Goal: Task Accomplishment & Management: Complete application form

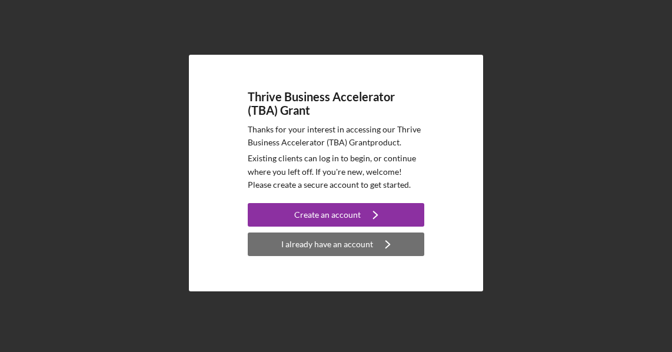
click at [339, 247] on div "I already have an account" at bounding box center [327, 244] width 92 height 24
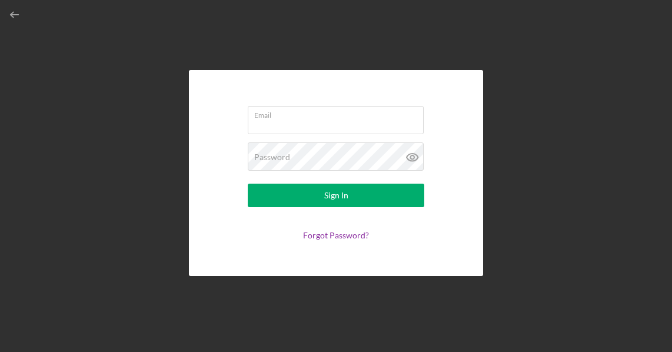
type input "[EMAIL_ADDRESS][DOMAIN_NAME]"
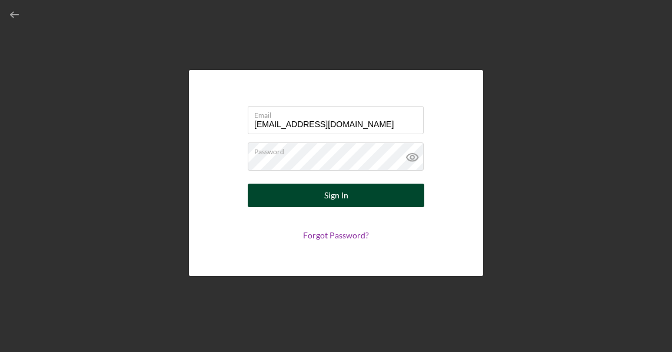
click at [337, 192] on div "Sign In" at bounding box center [336, 196] width 24 height 24
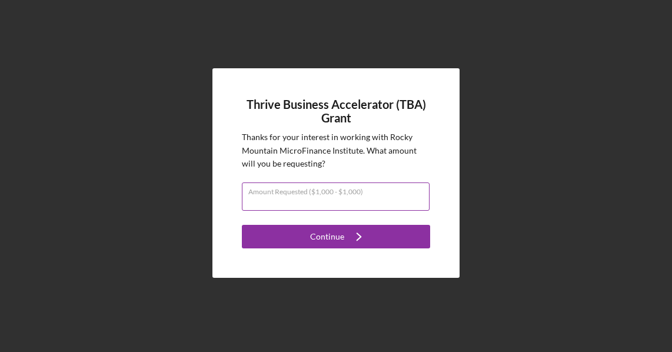
click at [382, 193] on div "Amount Requested ($1,000 - $1,000)" at bounding box center [336, 196] width 188 height 29
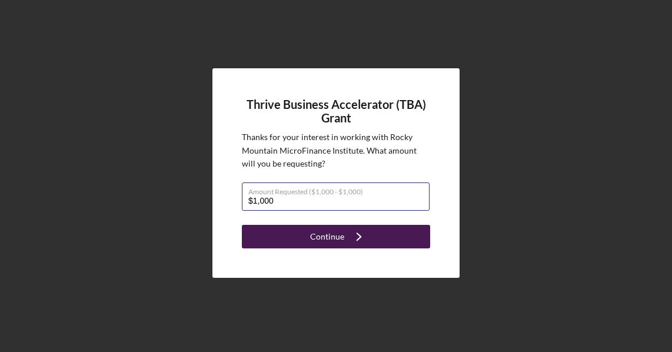
type input "$1,000"
click at [330, 239] on div "Continue" at bounding box center [327, 237] width 34 height 24
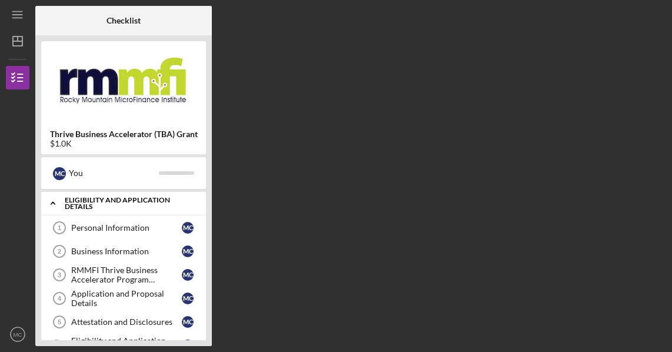
click at [115, 205] on div "Eligibility and Application Details" at bounding box center [128, 204] width 127 height 14
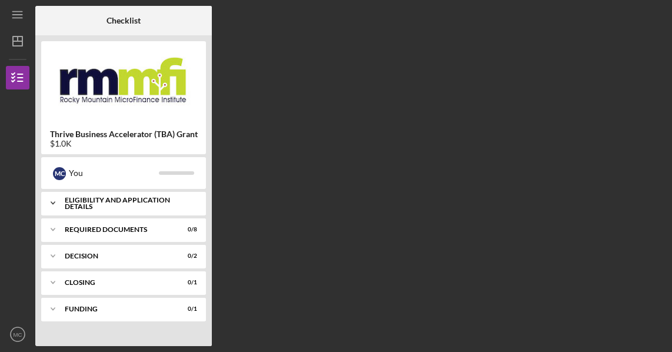
click at [115, 205] on div "Eligibility and Application Details" at bounding box center [128, 204] width 127 height 14
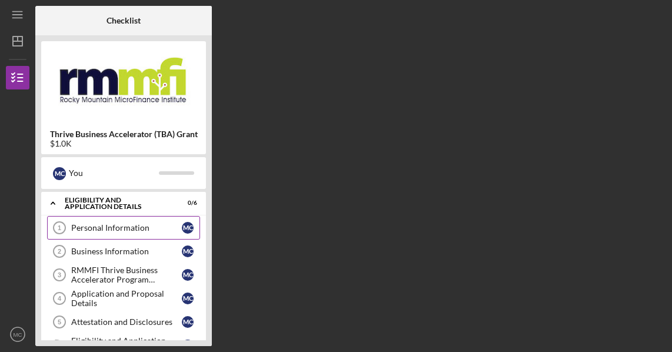
click at [123, 227] on div "Personal Information" at bounding box center [126, 227] width 111 height 9
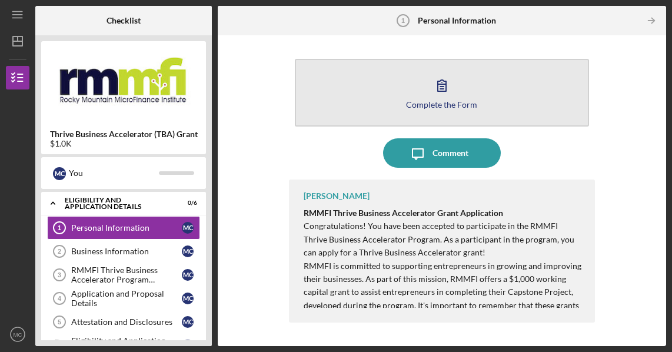
click at [457, 93] on button "Complete the Form Form" at bounding box center [442, 93] width 294 height 68
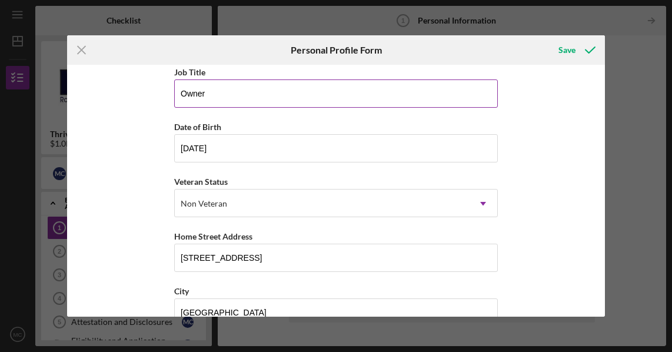
scroll to position [118, 0]
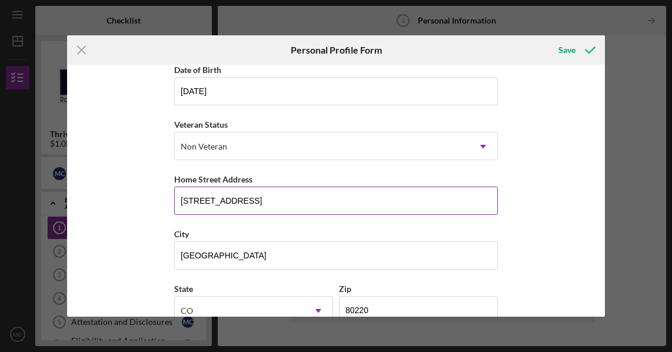
click at [295, 187] on input "[STREET_ADDRESS]" at bounding box center [336, 201] width 324 height 28
drag, startPoint x: 306, startPoint y: 191, endPoint x: 128, endPoint y: 200, distance: 178.6
click at [128, 200] on div "First Name [PERSON_NAME] Middle Name [PERSON_NAME] Last Name [PERSON_NAME] Job …" at bounding box center [336, 191] width 538 height 252
type input "[STREET_ADDRESS]"
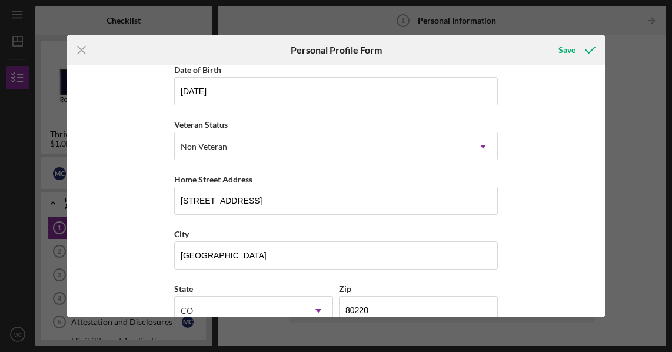
type input "CO"
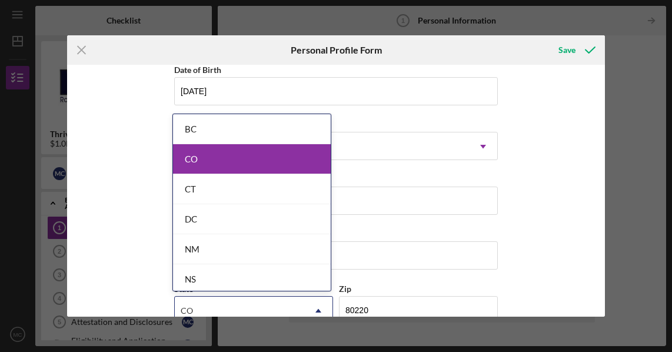
click at [228, 148] on div "CO" at bounding box center [252, 159] width 158 height 30
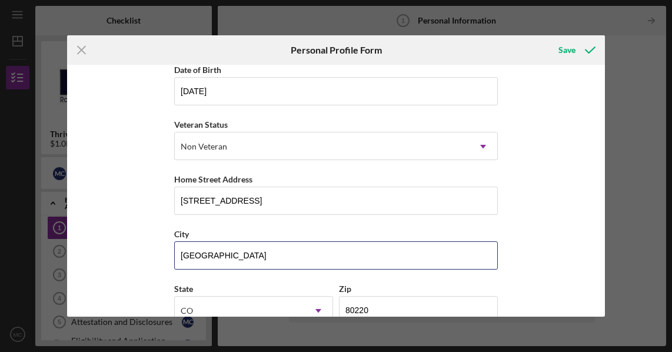
drag, startPoint x: 300, startPoint y: 253, endPoint x: 1, endPoint y: 228, distance: 300.0
click at [1, 228] on div "Icon/Menu Close Personal Profile Form Save First Name [PERSON_NAME] Middle Name…" at bounding box center [336, 176] width 672 height 352
type input "[GEOGRAPHIC_DATA]"
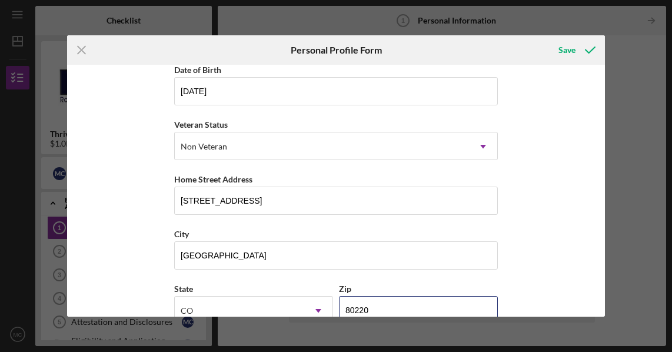
scroll to position [125, 0]
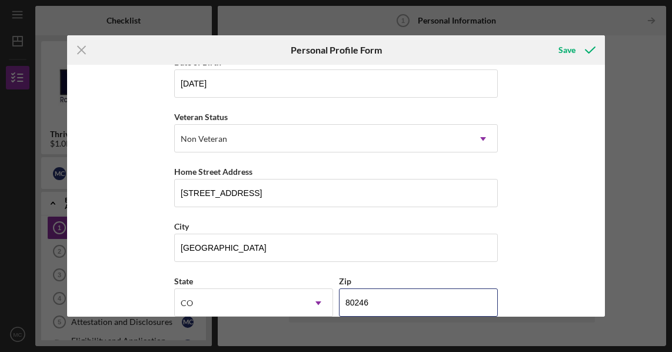
type input "80246"
click at [526, 190] on div "First Name [PERSON_NAME] Middle Name [PERSON_NAME] Last Name [PERSON_NAME] Job …" at bounding box center [336, 191] width 538 height 252
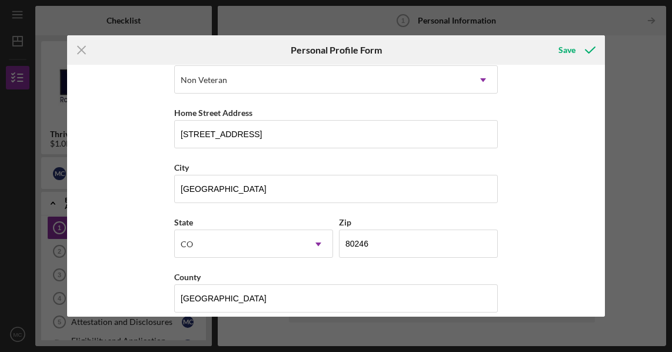
scroll to position [198, 0]
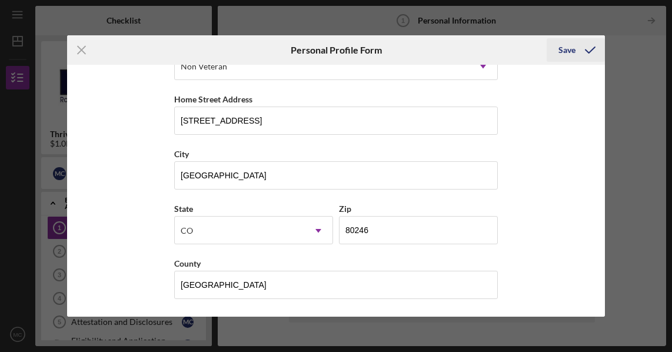
click at [574, 55] on div "Save" at bounding box center [567, 50] width 17 height 24
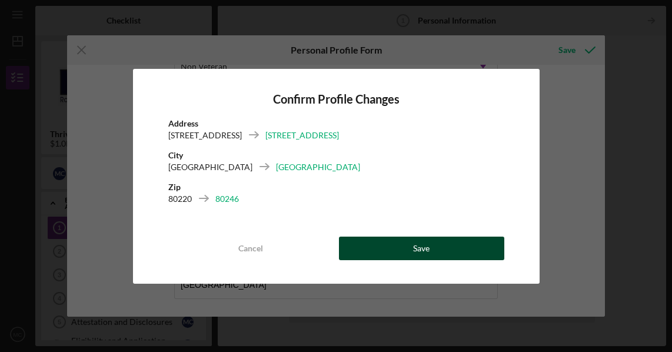
click at [404, 240] on button "Save" at bounding box center [421, 249] width 165 height 24
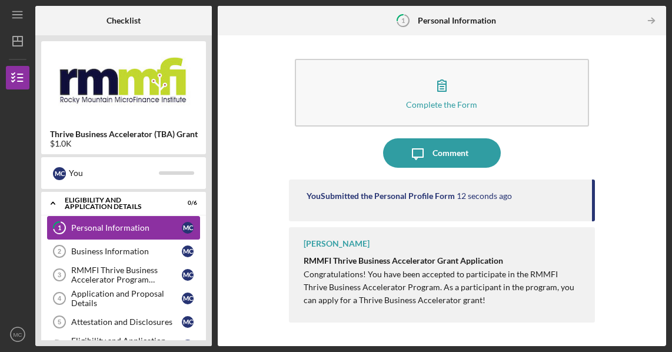
click at [119, 230] on div "Personal Information" at bounding box center [126, 227] width 111 height 9
click at [120, 247] on div "Business Information" at bounding box center [126, 251] width 111 height 9
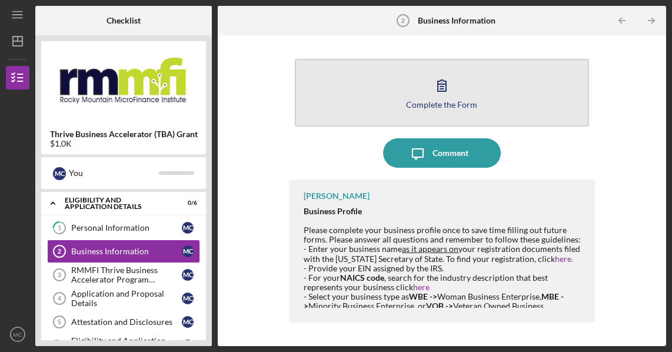
click at [451, 92] on icon "button" at bounding box center [441, 85] width 29 height 29
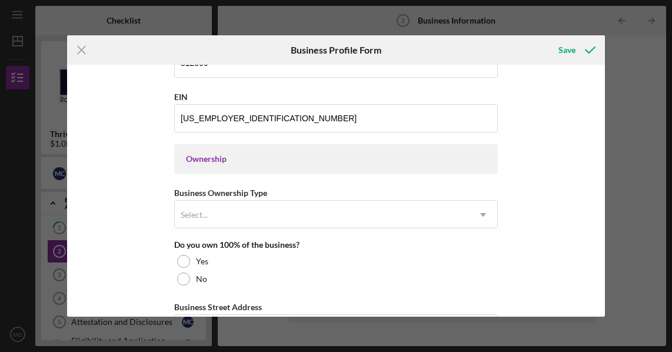
scroll to position [471, 0]
click at [247, 163] on div "Ownership" at bounding box center [336, 157] width 324 height 29
click at [236, 195] on div "Business Ownership Type Select... Icon/Dropdown Arrow" at bounding box center [336, 205] width 324 height 43
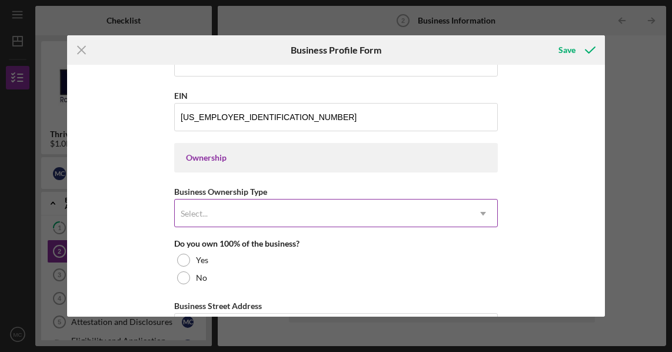
click at [233, 215] on div "Select..." at bounding box center [322, 213] width 294 height 27
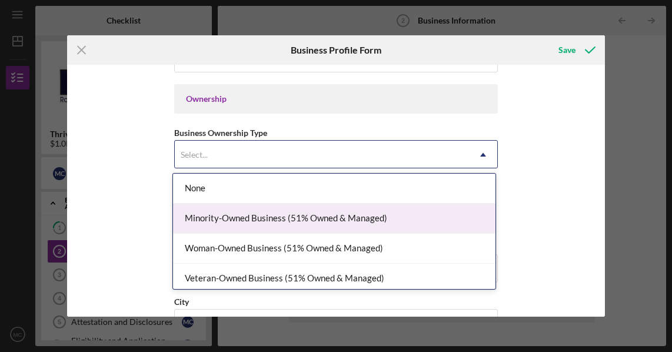
scroll to position [5, 0]
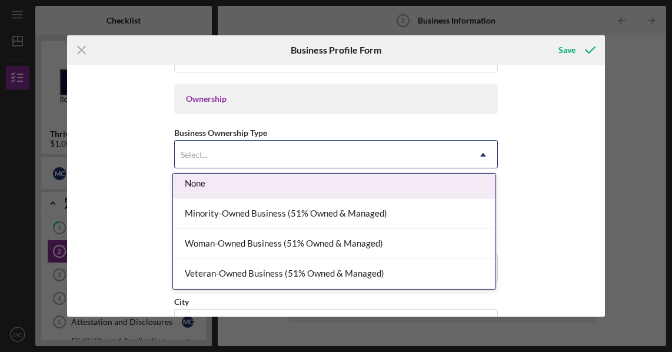
click at [212, 180] on div "None" at bounding box center [334, 184] width 323 height 30
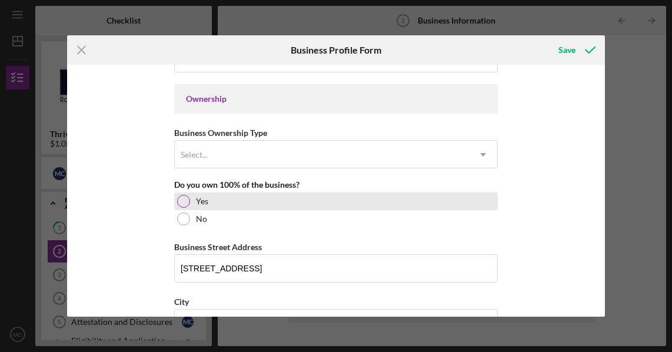
click at [180, 208] on div "Yes" at bounding box center [336, 201] width 324 height 18
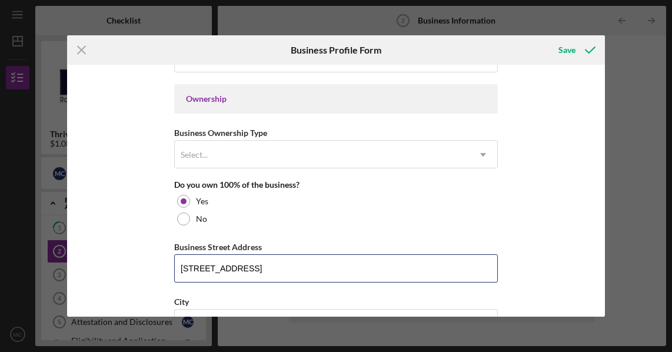
drag, startPoint x: 281, startPoint y: 265, endPoint x: 65, endPoint y: 254, distance: 216.3
click at [65, 254] on div "Icon/Menu Close Business Profile Form Save Business Name Chef [PERSON_NAME] Cui…" at bounding box center [336, 176] width 672 height 352
type input "[STREET_ADDRESS]"
type input "CO"
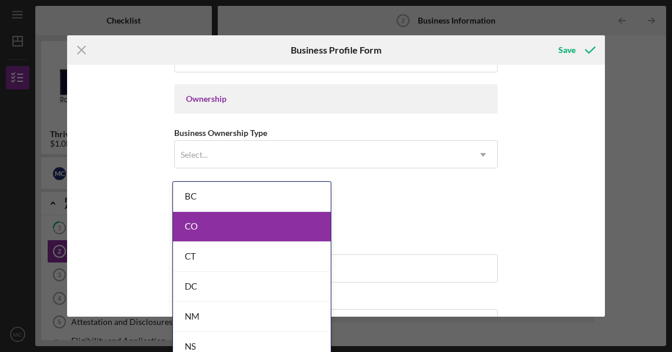
click at [315, 218] on body "Icon/Menu Business Information 2 Business Information Checklist Thrive Business…" at bounding box center [336, 176] width 672 height 352
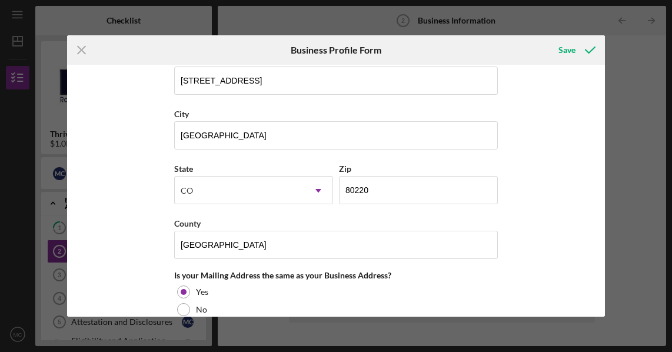
click at [534, 139] on div "Business Name Chef [PERSON_NAME] Cuisine, LLC DBA Chef [PERSON_NAME] Cuisine Bu…" at bounding box center [336, 191] width 538 height 252
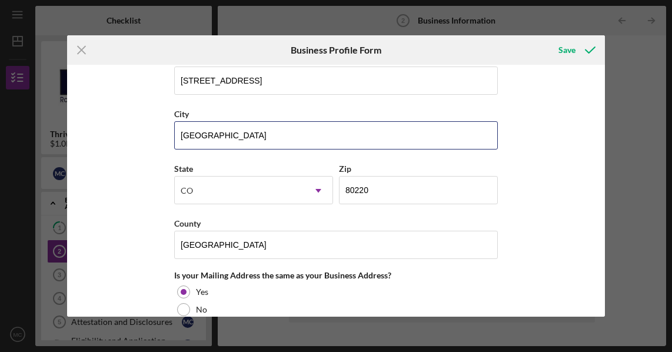
drag, startPoint x: 288, startPoint y: 143, endPoint x: 11, endPoint y: 142, distance: 277.2
click at [11, 142] on div "Icon/Menu Close Business Profile Form Save Business Name Chef [PERSON_NAME] Cui…" at bounding box center [336, 176] width 672 height 352
type input "[GEOGRAPHIC_DATA]"
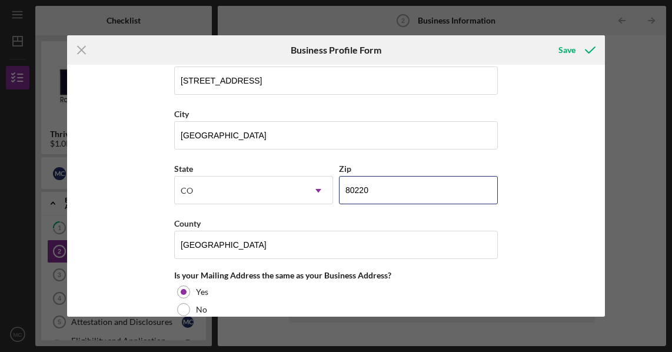
drag, startPoint x: 398, startPoint y: 192, endPoint x: 250, endPoint y: 211, distance: 149.5
click at [250, 211] on div "State [US_STATE] Icon/Dropdown Arrow Zip 80220" at bounding box center [336, 188] width 324 height 55
type input "80246"
click at [539, 121] on div "Business Name Chef [PERSON_NAME] Cuisine, LLC DBA Chef [PERSON_NAME] Cuisine Bu…" at bounding box center [336, 191] width 538 height 252
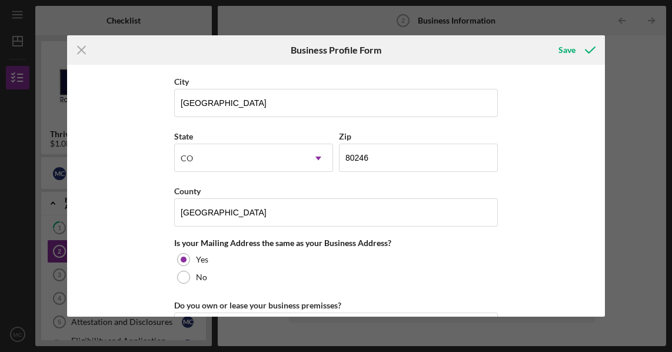
scroll to position [776, 0]
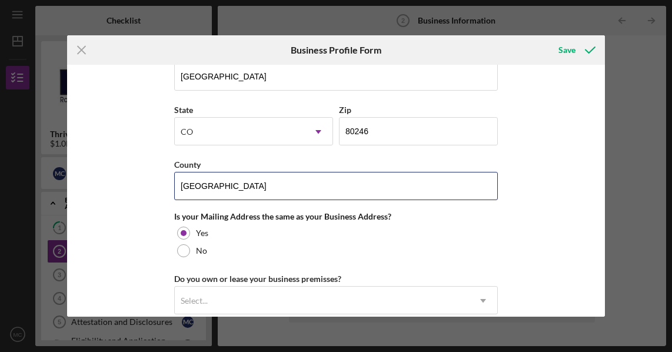
drag, startPoint x: 214, startPoint y: 186, endPoint x: 77, endPoint y: 185, distance: 137.1
click at [77, 185] on div "Business Name Chef [PERSON_NAME] Cuisine, LLC DBA Chef [PERSON_NAME] Cuisine Bu…" at bounding box center [336, 191] width 538 height 252
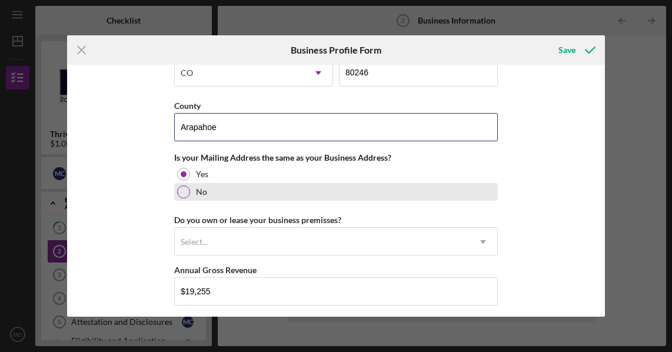
scroll to position [894, 0]
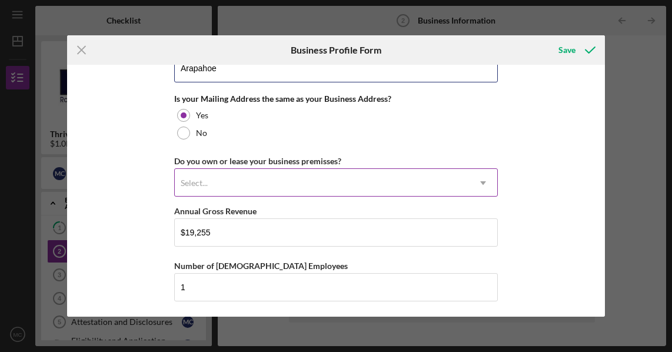
type input "Arapahoe"
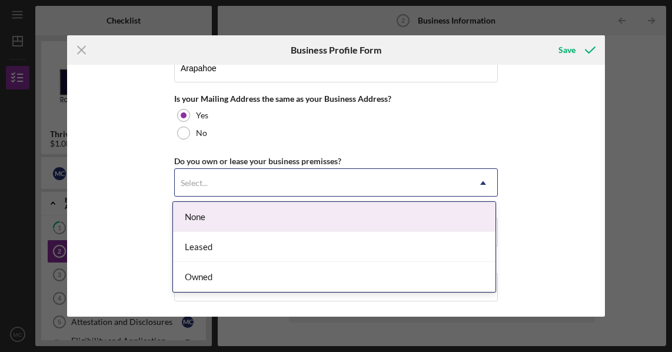
click at [315, 185] on div "Select..." at bounding box center [322, 183] width 294 height 27
click at [217, 219] on div "None" at bounding box center [334, 217] width 323 height 30
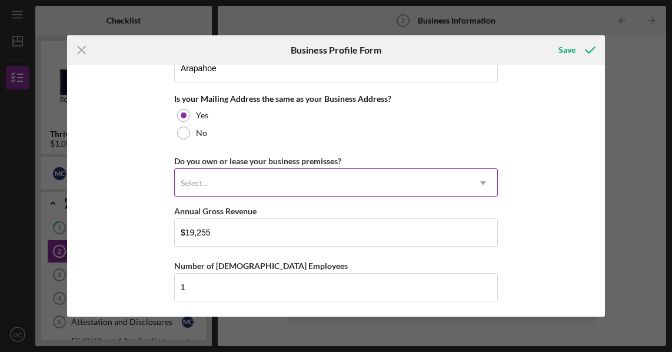
click at [300, 175] on div "Select..." at bounding box center [322, 183] width 294 height 27
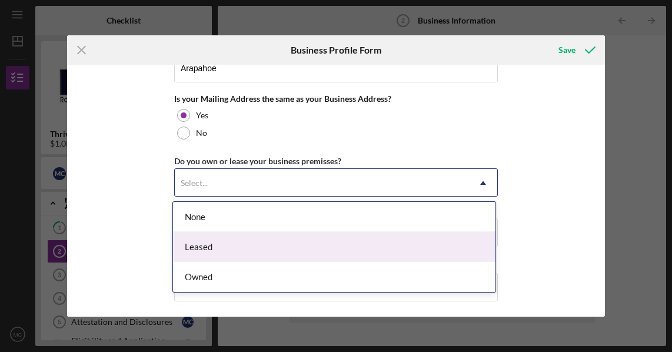
click at [210, 237] on div "Leased" at bounding box center [334, 247] width 323 height 30
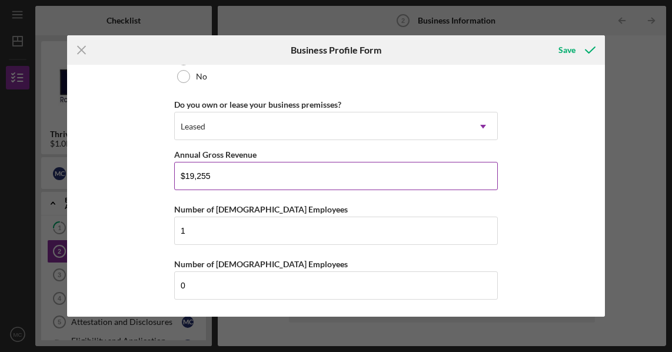
scroll to position [951, 0]
drag, startPoint x: 283, startPoint y: 174, endPoint x: 167, endPoint y: 172, distance: 116.5
click at [167, 172] on div "Business Name Chef [PERSON_NAME] Cuisine, LLC DBA Chef [PERSON_NAME] Cuisine Bu…" at bounding box center [336, 191] width 538 height 252
type input "$16,000"
click at [577, 44] on icon "submit" at bounding box center [590, 49] width 29 height 29
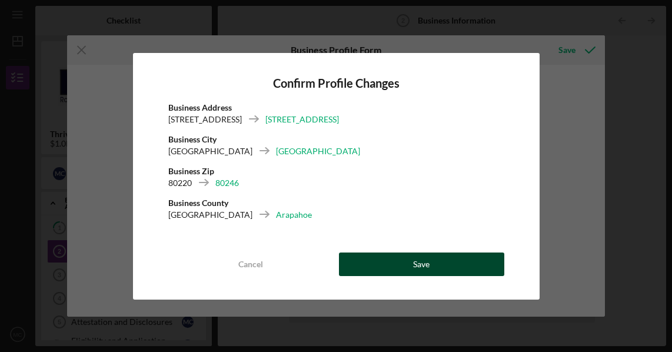
click at [402, 261] on button "Save" at bounding box center [421, 265] width 165 height 24
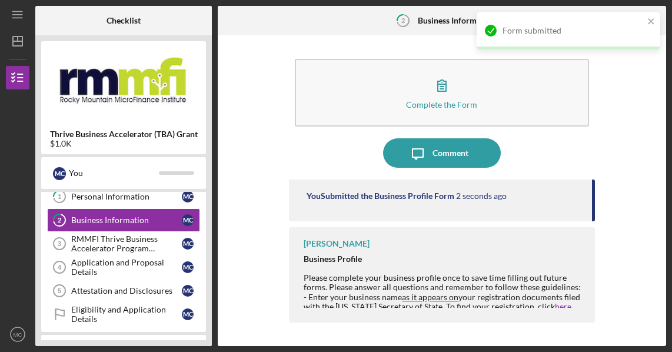
scroll to position [59, 0]
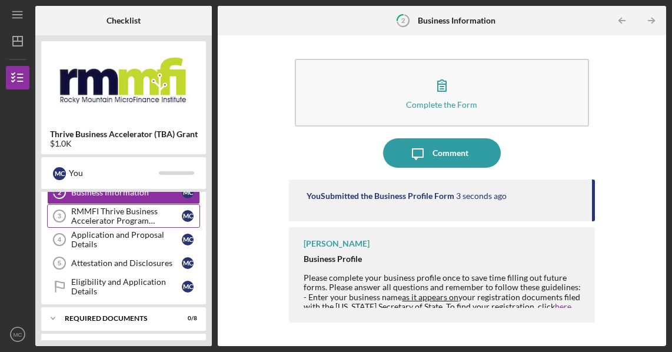
click at [127, 217] on div "RMMFI Thrive Business Accelerator Program Participation" at bounding box center [126, 216] width 111 height 19
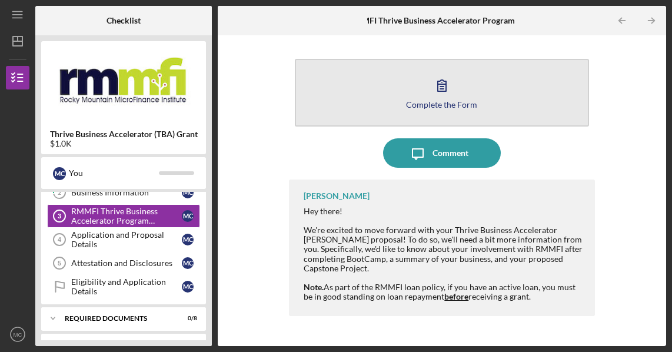
click at [492, 84] on button "Complete the Form Form" at bounding box center [442, 93] width 294 height 68
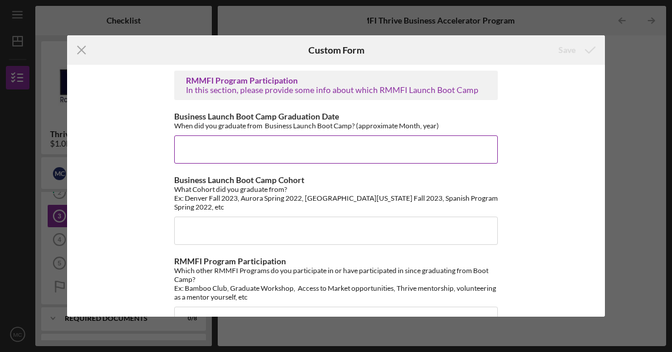
click at [421, 147] on input "Business Launch Boot Camp Graduation Date" at bounding box center [336, 149] width 324 height 28
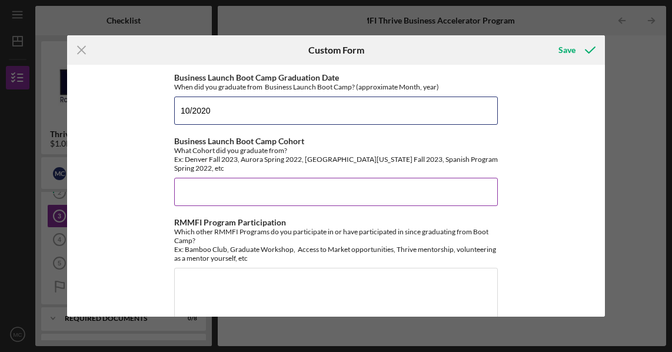
scroll to position [59, 0]
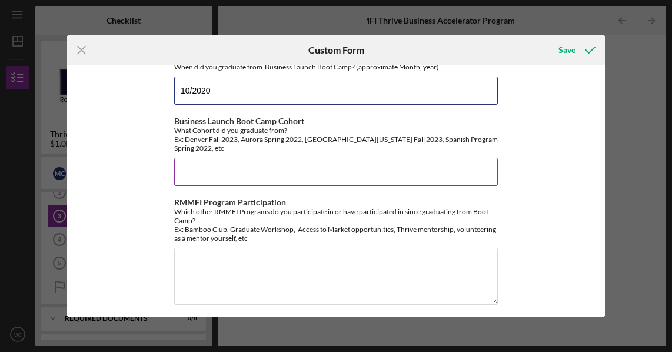
type input "10/2020"
click at [343, 162] on input "Business Launch Boot Camp Cohort" at bounding box center [336, 172] width 324 height 28
type input "Summer"
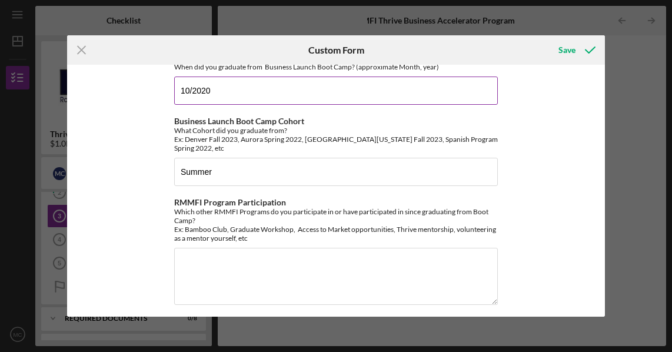
click at [187, 89] on input "10/2020" at bounding box center [336, 91] width 324 height 28
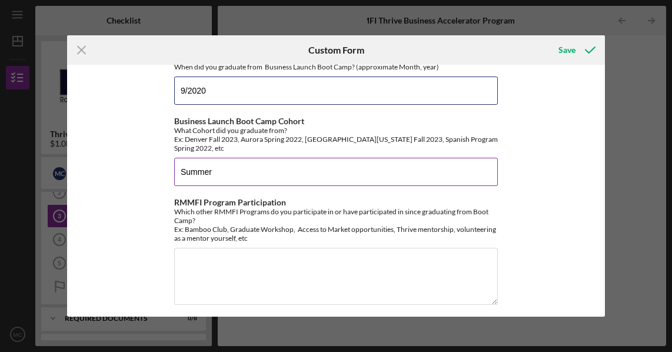
type input "9/2020"
click at [247, 172] on input "Summer" at bounding box center [336, 172] width 324 height 28
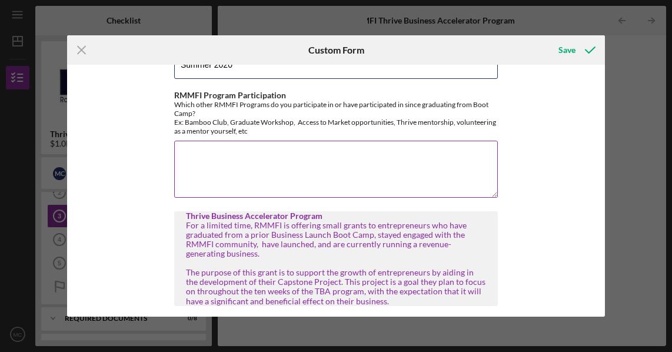
scroll to position [177, 0]
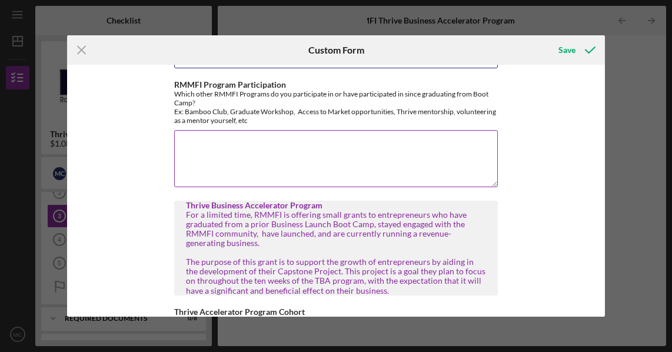
type input "Summer 2020"
click at [262, 137] on textarea "RMMFI Program Participation" at bounding box center [336, 158] width 324 height 57
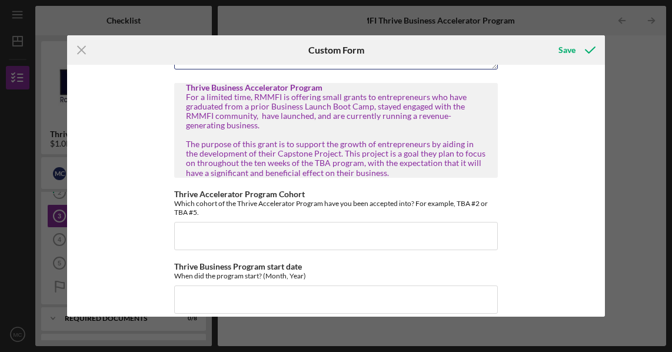
scroll to position [353, 0]
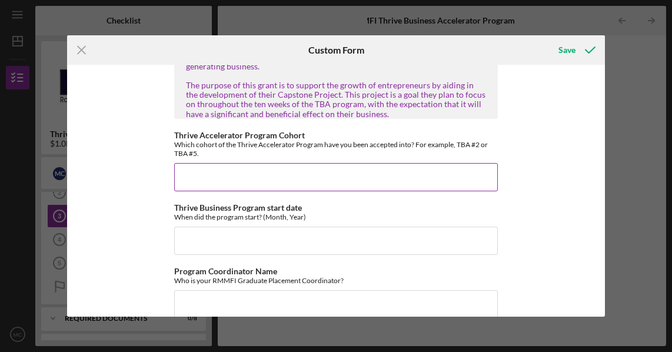
type textarea "I was in TBA 2, which was a long time ago."
click at [267, 169] on input "Thrive Accelerator Program Cohort" at bounding box center [336, 177] width 324 height 28
click at [326, 170] on input "Thrive Accelerator Program Cohort" at bounding box center [336, 177] width 324 height 28
click at [235, 171] on input "Thrive Accelerator Program Cohort" at bounding box center [336, 177] width 324 height 28
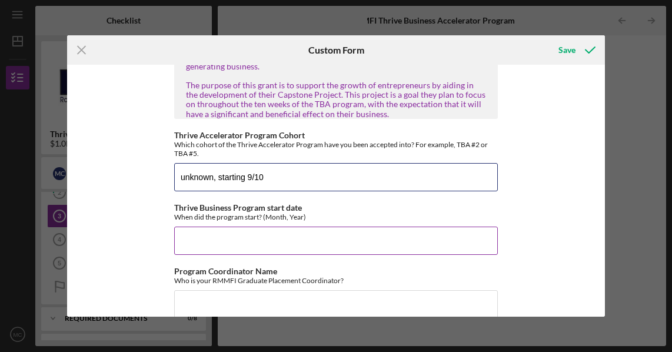
type input "unknown, starting 9/10"
click at [263, 233] on input "Thrive Business Program start date" at bounding box center [336, 241] width 324 height 28
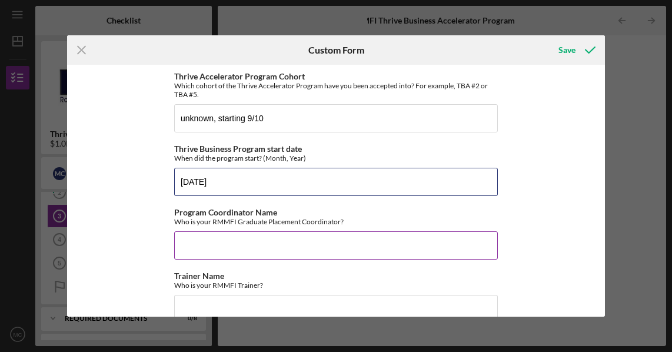
type input "[DATE]"
click at [330, 235] on input "Program Coordinator Name" at bounding box center [336, 245] width 324 height 28
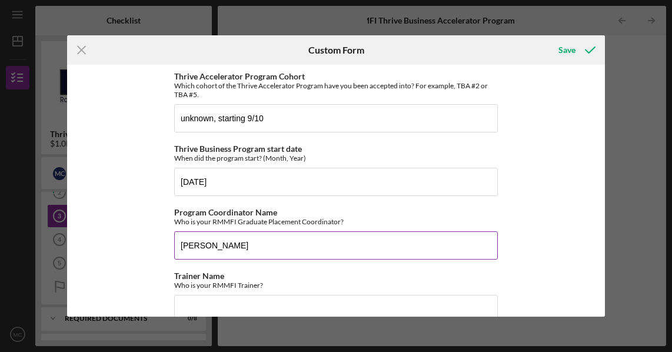
paste input "[PERSON_NAME]"
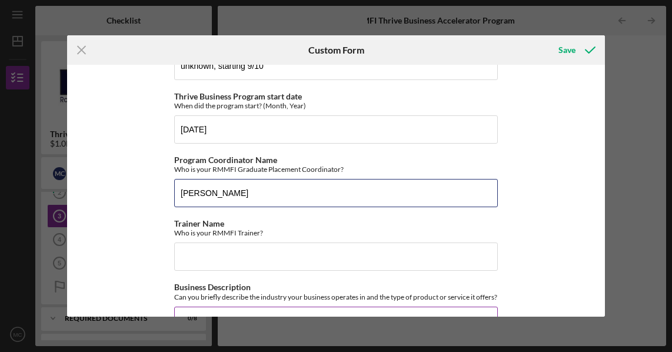
scroll to position [530, 0]
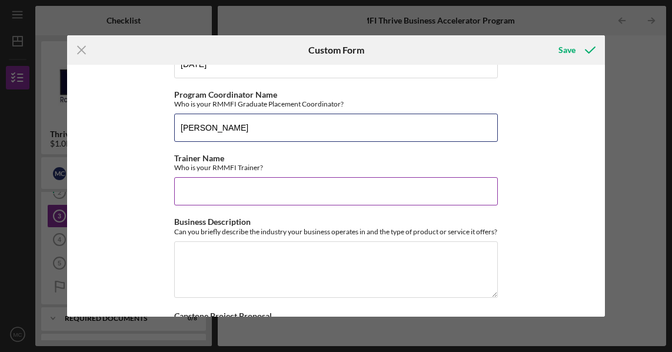
type input "[PERSON_NAME]"
click at [250, 177] on input "Trainer Name" at bounding box center [336, 191] width 324 height 28
paste input "[PERSON_NAME]"
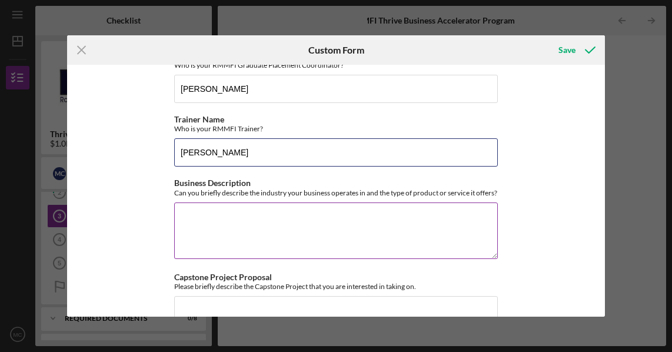
scroll to position [589, 0]
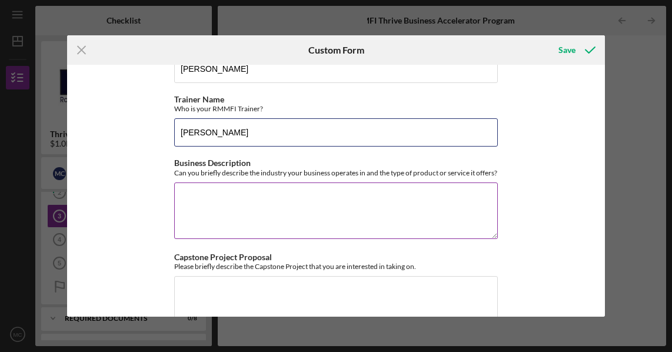
type input "[PERSON_NAME]"
click at [388, 215] on textarea "Business Description" at bounding box center [336, 210] width 324 height 57
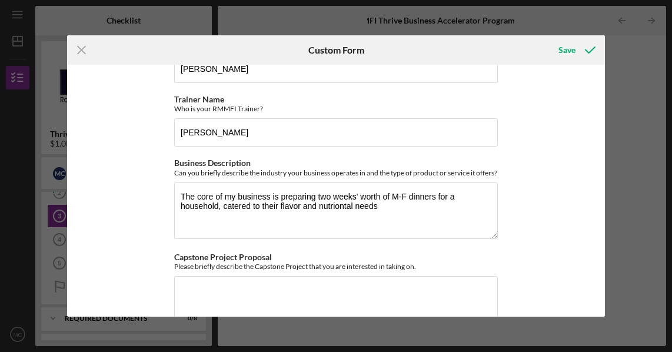
drag, startPoint x: 331, startPoint y: 209, endPoint x: 544, endPoint y: 129, distance: 227.4
click at [544, 129] on div "RMMFI Program Participation In this section, please provide some info about whi…" at bounding box center [336, 191] width 538 height 252
click at [335, 207] on textarea "The core of my business is preparing two weeks' worth of M-F dinners for a hous…" at bounding box center [336, 210] width 324 height 57
click at [423, 213] on textarea "The core of my business is preparing two weeks' worth of M-F dinners for a hous…" at bounding box center [336, 210] width 324 height 57
click at [426, 215] on textarea "The core of my business is preparing two weeks' worth of M-F dinners for a hous…" at bounding box center [336, 210] width 324 height 57
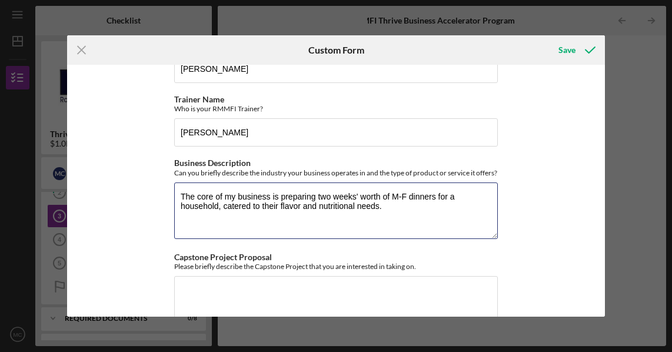
scroll to position [624, 0]
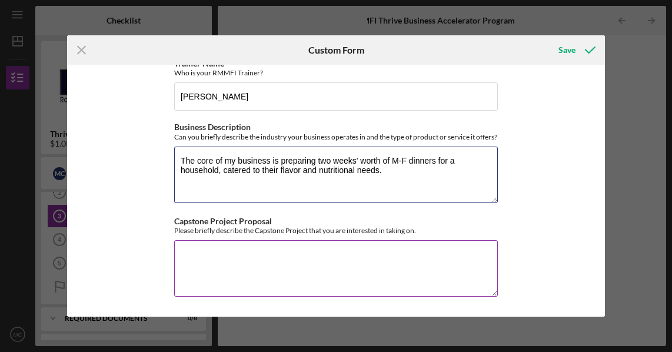
type textarea "The core of my business is preparing two weeks' worth of M-F dinners for a hous…"
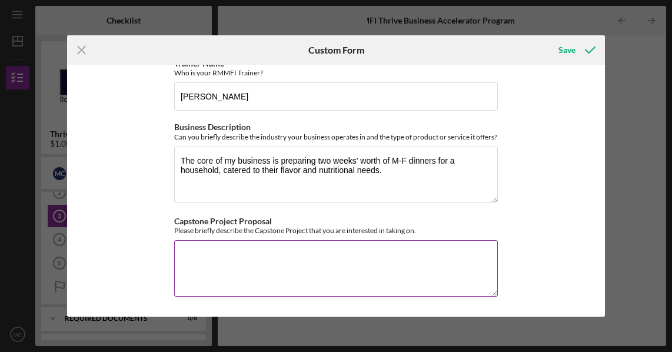
click at [204, 257] on textarea "Capstone Project Proposal" at bounding box center [336, 268] width 324 height 57
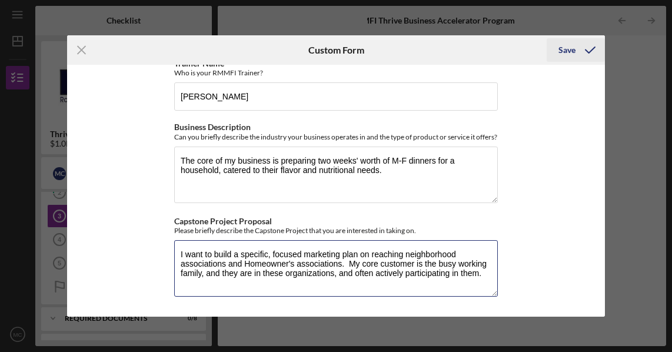
type textarea "I want to build a specific, focused marketing plan on reaching neighborhood ass…"
click at [564, 46] on div "Save" at bounding box center [567, 50] width 17 height 24
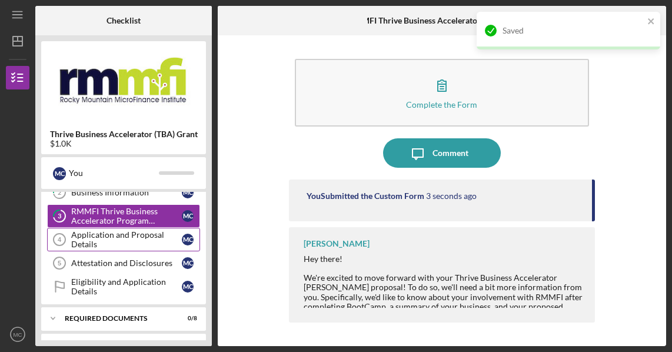
click at [106, 244] on div "Application and Proposal Details" at bounding box center [126, 239] width 111 height 19
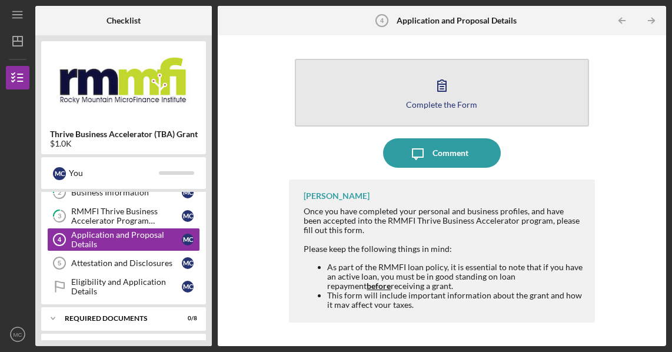
click at [438, 96] on icon "button" at bounding box center [441, 85] width 29 height 29
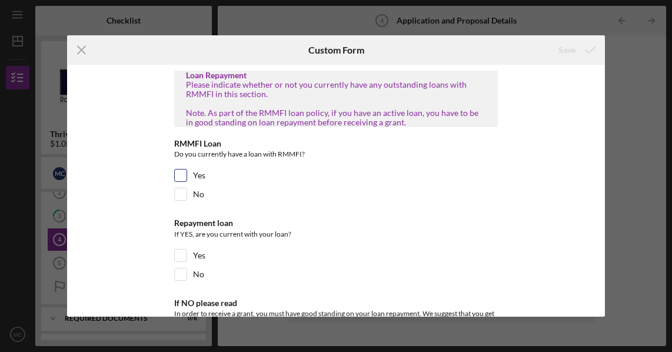
click at [177, 178] on input "Yes" at bounding box center [181, 176] width 12 height 12
checkbox input "true"
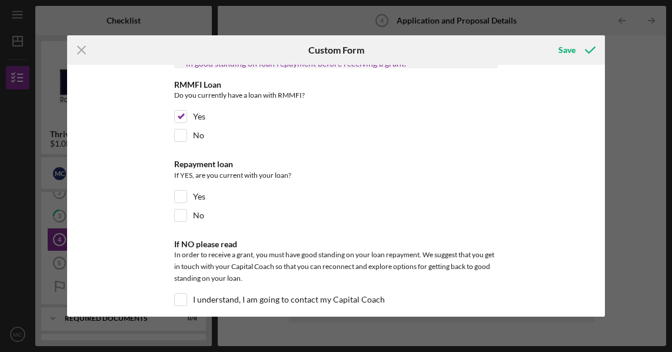
click at [172, 198] on div "Loan Repayment Please indicate whether or not you currently have any outstandin…" at bounding box center [336, 191] width 538 height 252
click at [175, 199] on input "Yes" at bounding box center [181, 197] width 12 height 12
checkbox input "true"
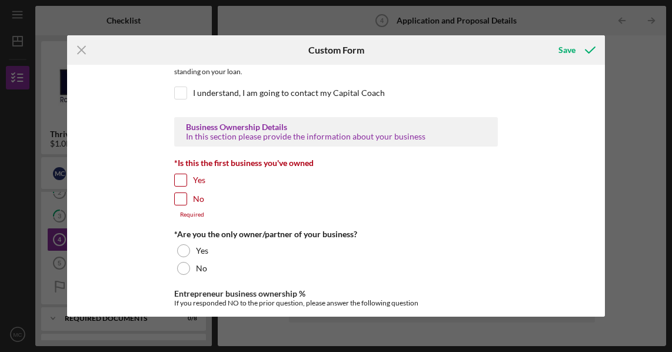
scroll to position [294, 0]
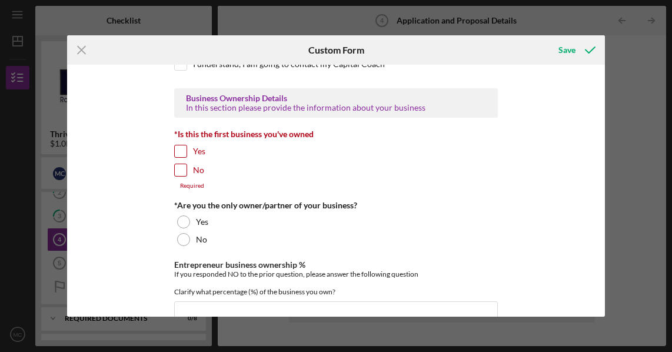
click at [181, 155] on input "Yes" at bounding box center [181, 151] width 12 height 12
checkbox input "true"
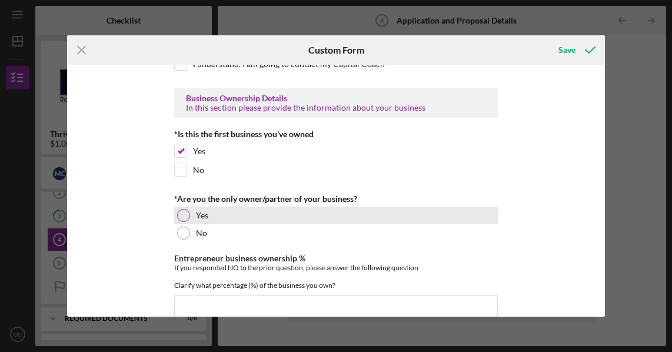
click at [182, 214] on div at bounding box center [183, 215] width 13 height 13
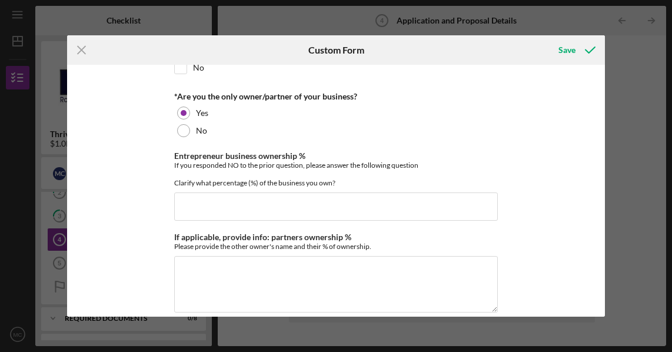
scroll to position [412, 0]
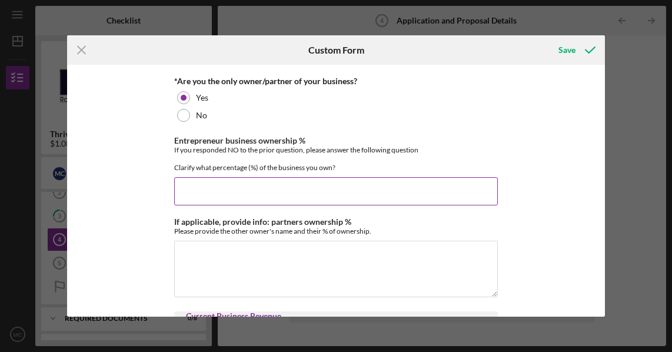
click at [313, 194] on input "Entrepreneur business ownership %" at bounding box center [336, 191] width 324 height 28
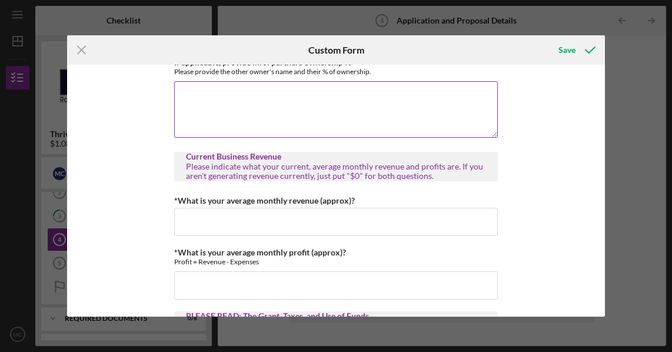
scroll to position [589, 0]
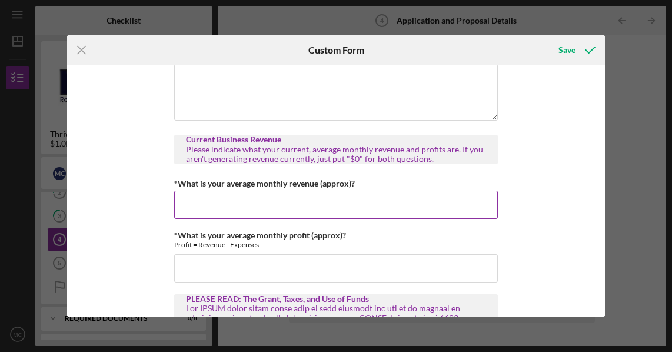
type input "100.00000%"
click at [348, 210] on input "*What is your average monthly revenue (approx)?" at bounding box center [336, 205] width 324 height 28
drag, startPoint x: 288, startPoint y: 203, endPoint x: 123, endPoint y: 205, distance: 165.4
click at [123, 205] on div "Loan Repayment Please indicate whether or not you currently have any outstandin…" at bounding box center [336, 191] width 538 height 252
click at [550, 145] on div "Loan Repayment Please indicate whether or not you currently have any outstandin…" at bounding box center [336, 191] width 538 height 252
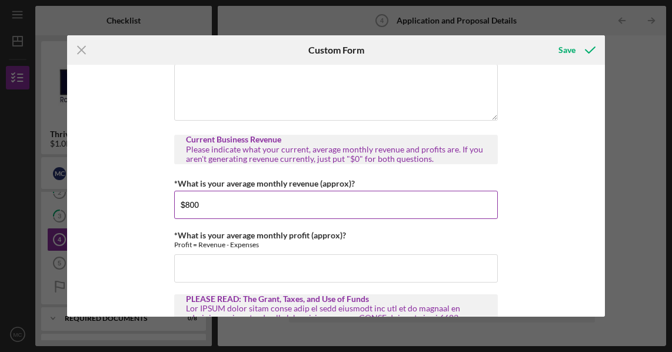
click at [310, 210] on input "$800" at bounding box center [336, 205] width 324 height 28
drag, startPoint x: 311, startPoint y: 210, endPoint x: 99, endPoint y: 205, distance: 211.4
click at [99, 205] on div "Loan Repayment Please indicate whether or not you currently have any outstandin…" at bounding box center [336, 191] width 538 height 252
type input "$2,500"
type input "$5"
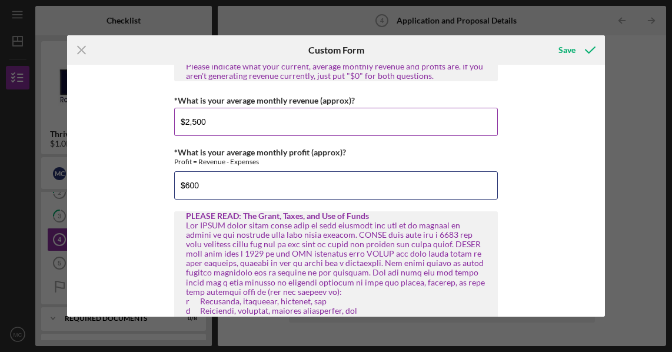
scroll to position [706, 0]
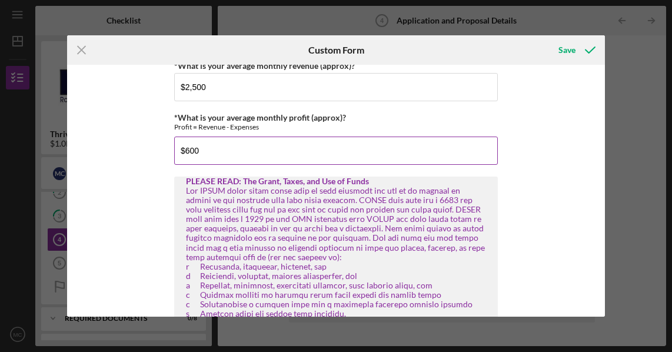
drag, startPoint x: 205, startPoint y: 142, endPoint x: 177, endPoint y: 145, distance: 28.4
click at [177, 145] on input "$600" at bounding box center [336, 151] width 324 height 28
type input "$800"
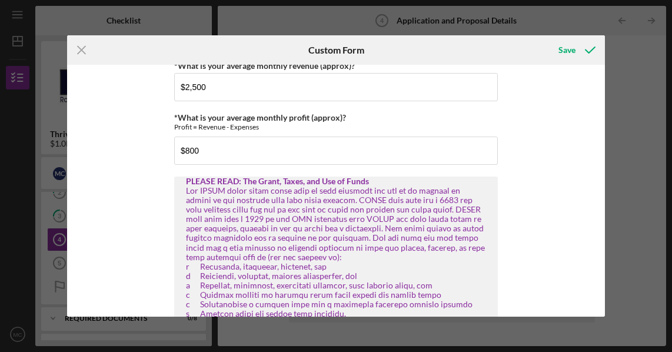
click at [544, 190] on div "Loan Repayment Please indicate whether or not you currently have any outstandin…" at bounding box center [336, 191] width 538 height 252
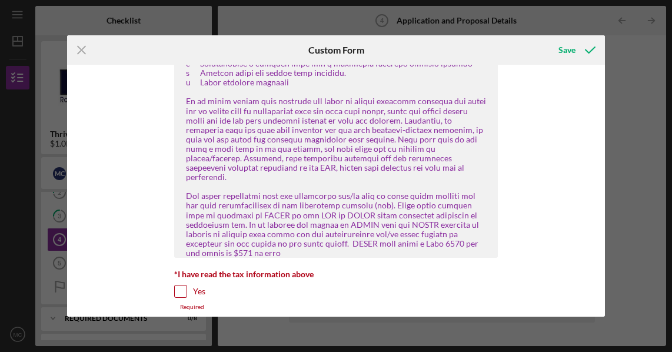
scroll to position [1059, 0]
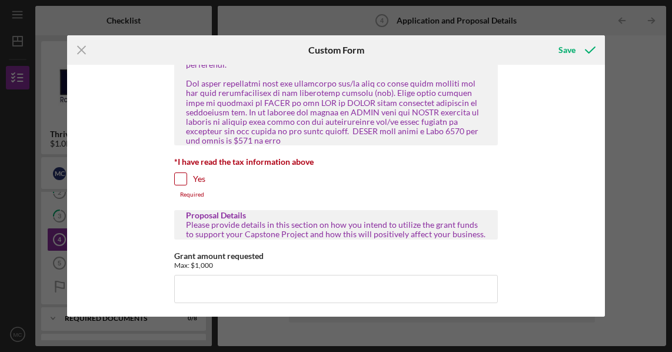
click at [185, 172] on div at bounding box center [180, 178] width 13 height 13
click at [180, 173] on input "Yes" at bounding box center [181, 179] width 12 height 12
checkbox input "true"
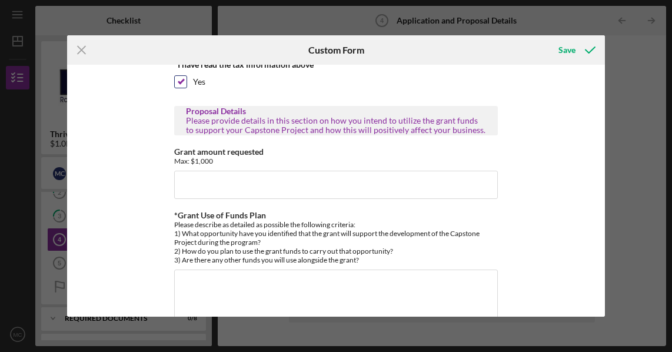
scroll to position [1177, 0]
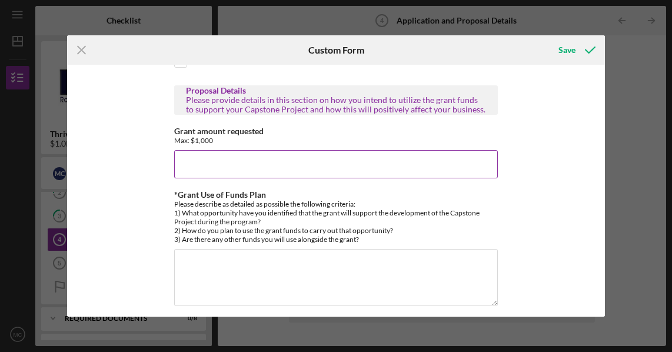
click at [380, 150] on input "Grant amount requested" at bounding box center [336, 164] width 324 height 28
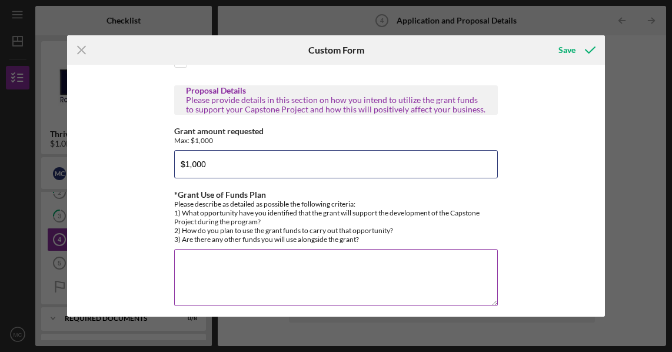
type input "$1,000"
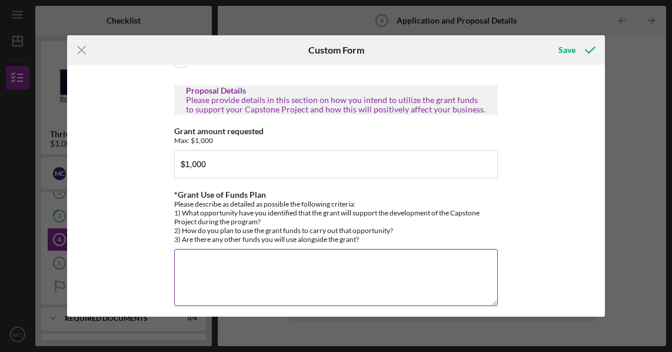
click at [408, 249] on textarea "*Grant Use of Funds Plan" at bounding box center [336, 277] width 324 height 57
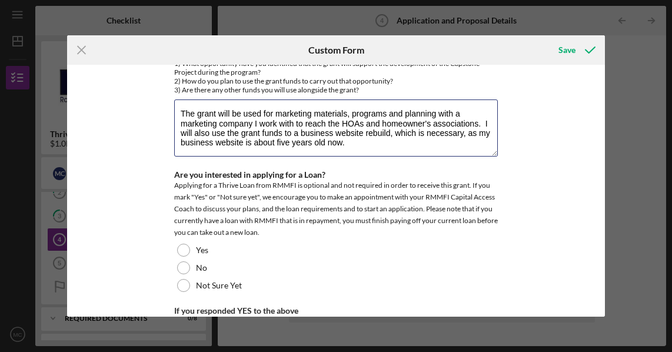
scroll to position [1413, 0]
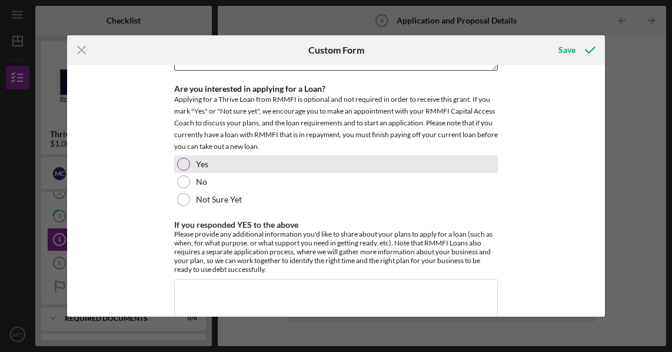
type textarea "The grant will be used for marketing materials, programs and planning with a ma…"
click at [178, 158] on div at bounding box center [183, 164] width 13 height 13
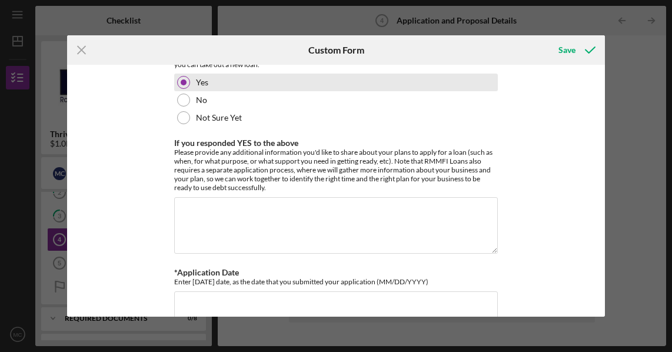
scroll to position [1496, 0]
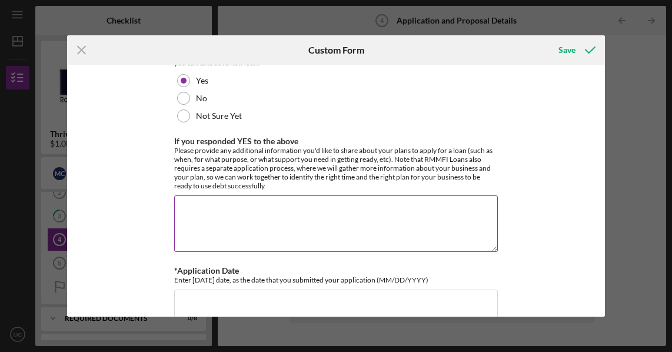
click at [382, 195] on textarea "If you responded YES to the above" at bounding box center [336, 223] width 324 height 57
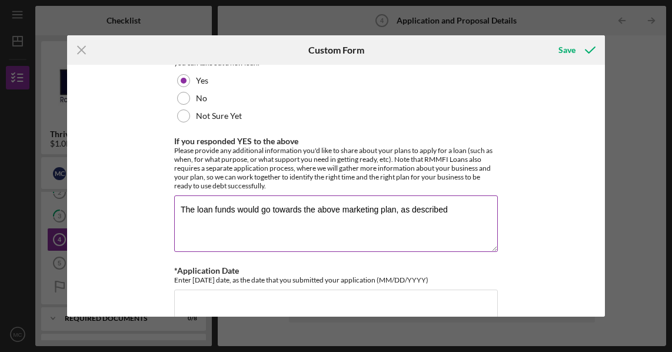
click at [339, 195] on textarea "The loan funds would go towards the above marketing plan, as described" at bounding box center [336, 223] width 324 height 57
type textarea "The loan funds would go towards the marketing plan, as described above."
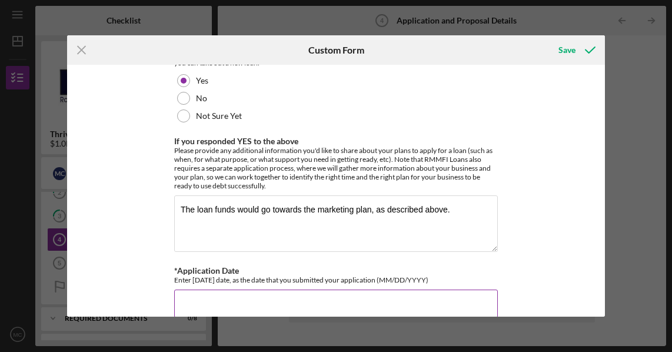
click at [410, 290] on input "*Application Date" at bounding box center [336, 304] width 324 height 28
type input "0"
type input "[DATE]"
click at [569, 129] on div "Loan Repayment Please indicate whether or not you currently have any outstandin…" at bounding box center [336, 191] width 538 height 252
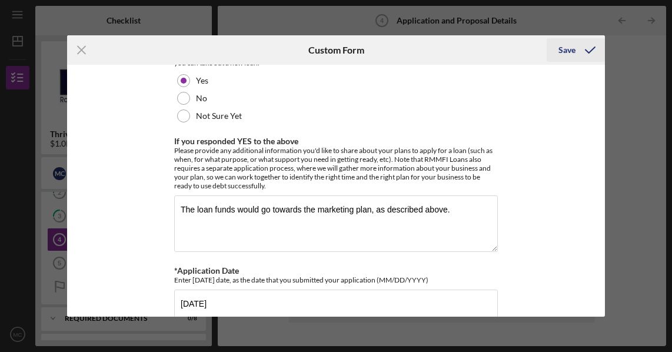
click at [562, 51] on div "Save" at bounding box center [567, 50] width 17 height 24
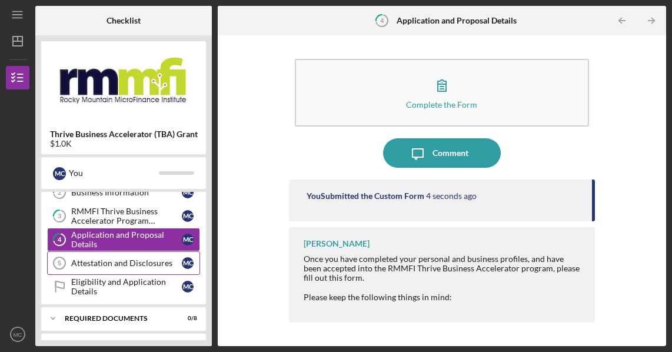
click at [122, 262] on div "Attestation and Disclosures" at bounding box center [126, 262] width 111 height 9
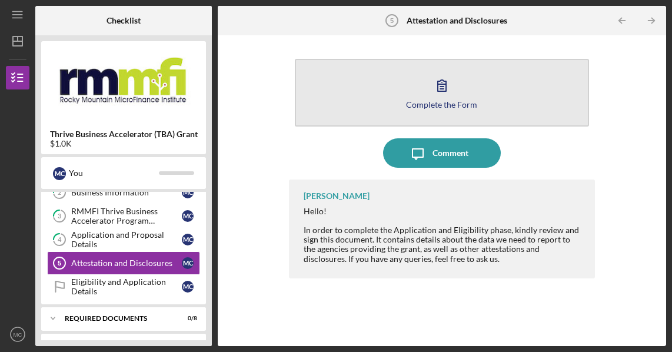
click at [455, 88] on icon "button" at bounding box center [441, 85] width 29 height 29
click at [446, 94] on icon "button" at bounding box center [441, 85] width 29 height 29
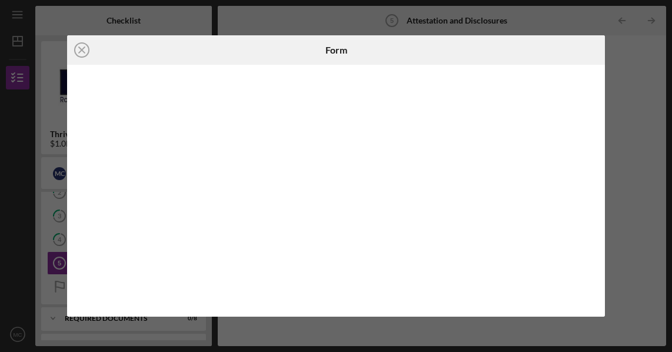
click at [616, 64] on div "Icon/Close Form" at bounding box center [336, 176] width 672 height 352
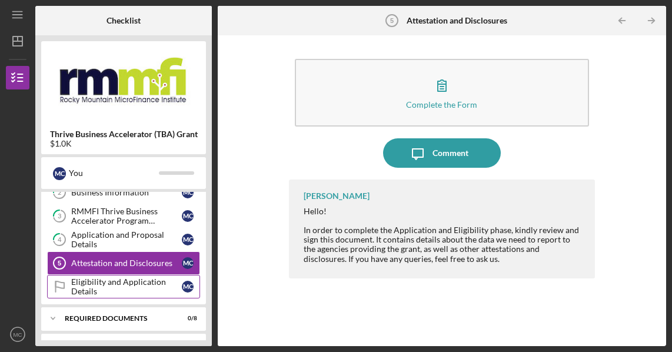
click at [129, 284] on div "Eligibility and Application Details" at bounding box center [126, 286] width 111 height 19
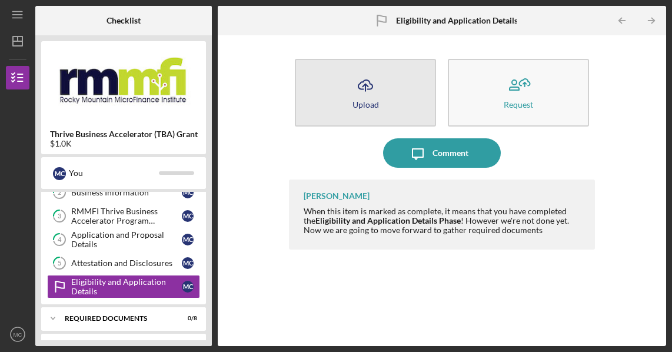
click at [370, 81] on icon "Icon/Upload" at bounding box center [365, 85] width 29 height 29
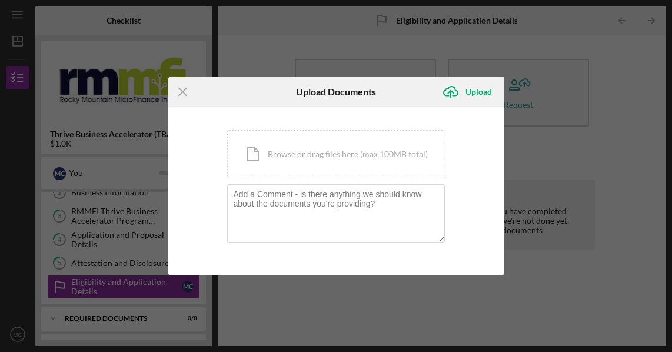
click at [566, 140] on div "Icon/Menu Close Upload Documents Icon/Upload Upload You're uploading documents …" at bounding box center [336, 176] width 672 height 352
drag, startPoint x: 573, startPoint y: 146, endPoint x: 547, endPoint y: 147, distance: 25.9
click at [573, 147] on div "Icon/Menu Close Upload Documents Icon/Upload Upload You're uploading documents …" at bounding box center [336, 176] width 672 height 352
click at [200, 91] on div "Icon/Menu Close" at bounding box center [224, 91] width 112 height 29
click at [178, 89] on icon "Icon/Menu Close" at bounding box center [182, 91] width 29 height 29
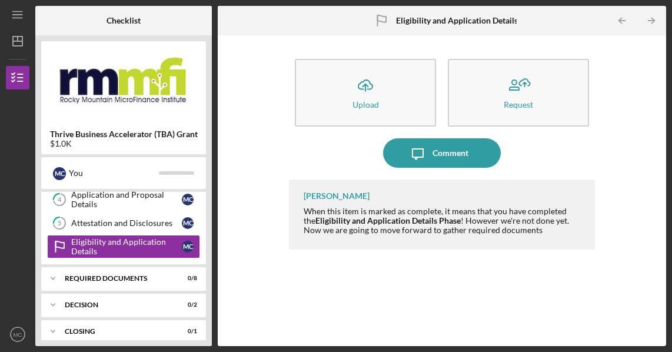
scroll to position [118, 0]
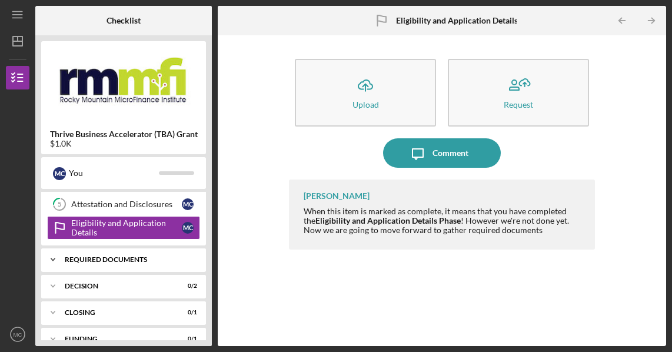
click at [113, 261] on div "REQUIRED DOCUMENTS" at bounding box center [128, 259] width 127 height 7
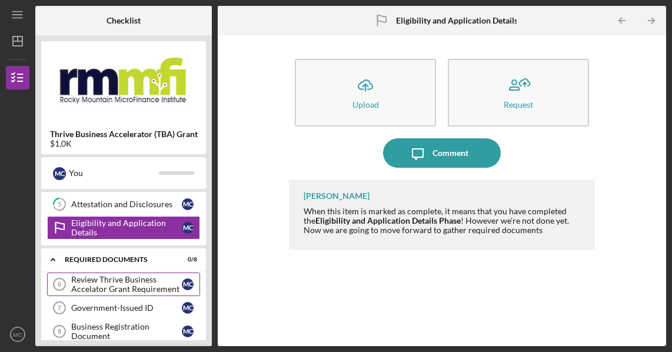
click at [125, 280] on div "Review Thrive Business Accelator Grant Requirement" at bounding box center [126, 284] width 111 height 19
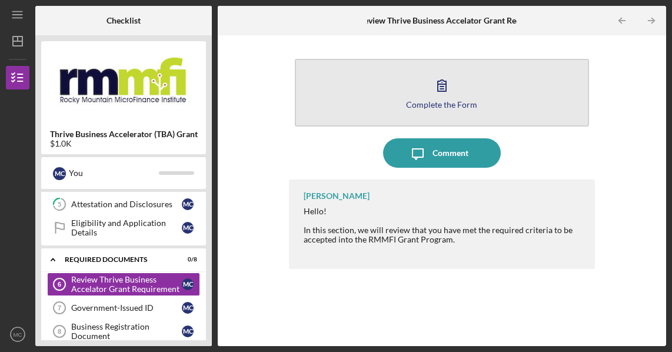
click at [483, 93] on button "Complete the Form Form" at bounding box center [442, 93] width 294 height 68
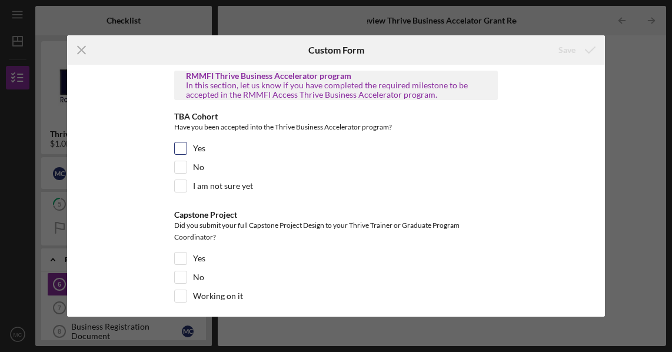
click at [183, 150] on input "Yes" at bounding box center [181, 148] width 12 height 12
checkbox input "true"
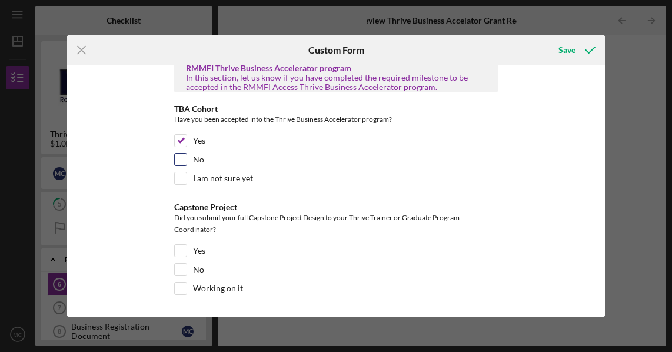
scroll to position [9, 0]
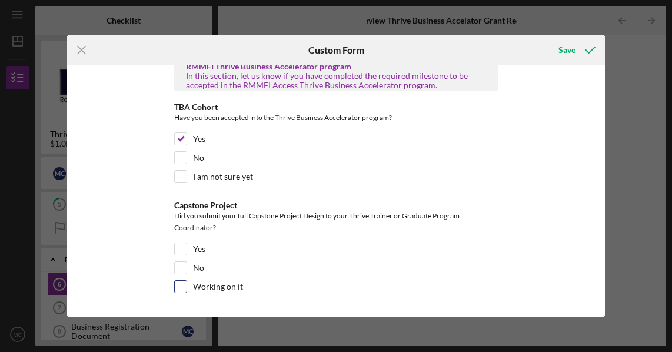
click at [180, 285] on input "Working on it" at bounding box center [181, 287] width 12 height 12
checkbox input "true"
click at [567, 48] on div "Save" at bounding box center [567, 50] width 17 height 24
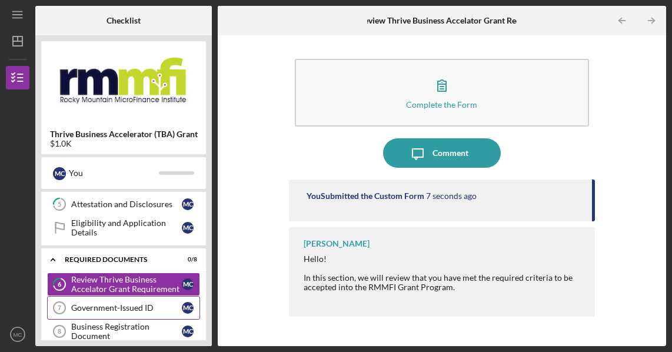
click at [107, 303] on div "Government-Issued ID" at bounding box center [126, 307] width 111 height 9
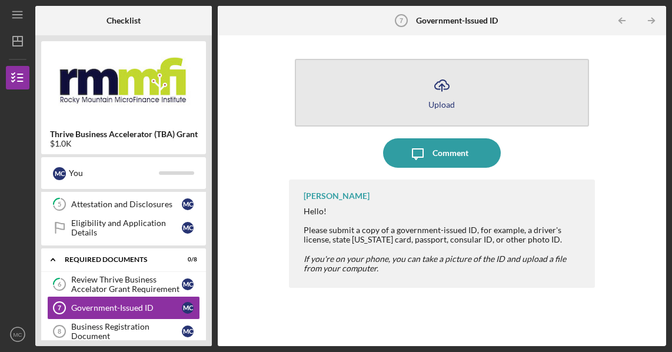
click at [450, 92] on icon "Icon/Upload" at bounding box center [441, 85] width 29 height 29
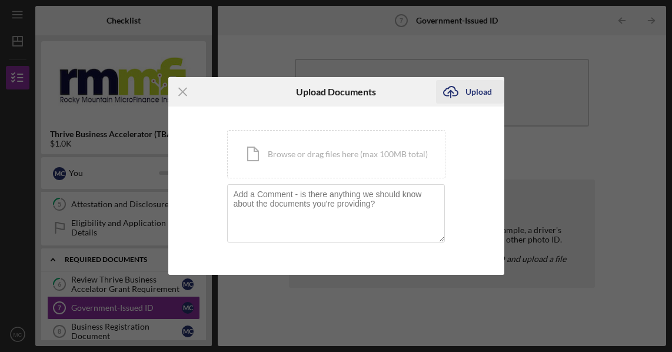
click at [454, 91] on icon "Icon/Upload" at bounding box center [450, 91] width 29 height 29
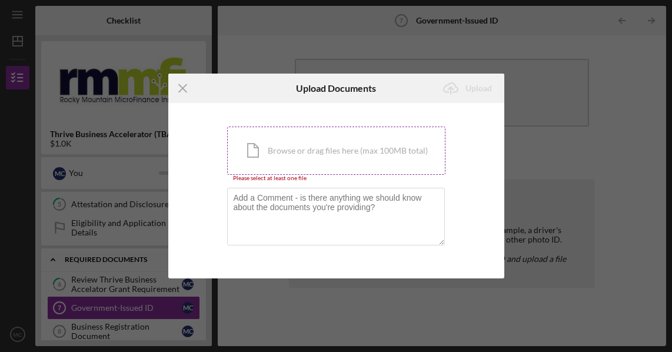
click at [371, 143] on div "Icon/Document Browse or drag files here (max 100MB total) Tap to choose files o…" at bounding box center [336, 151] width 218 height 48
click at [464, 328] on div "Icon/Menu Close Upload Documents Icon/Upload Upload You're uploading documents …" at bounding box center [336, 176] width 672 height 352
click at [304, 158] on div "Icon/Document Browse or drag files here (max 100MB total) Tap to choose files o…" at bounding box center [336, 151] width 218 height 48
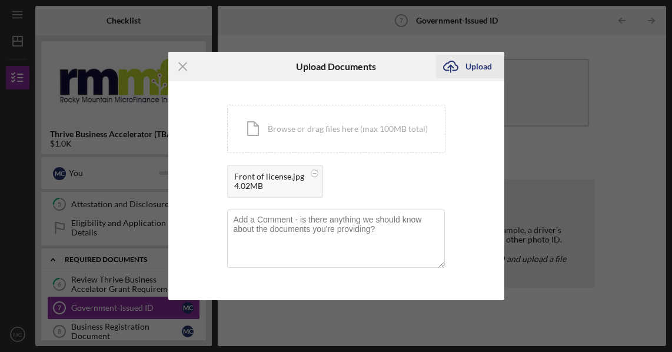
click at [474, 66] on div "Upload" at bounding box center [479, 67] width 26 height 24
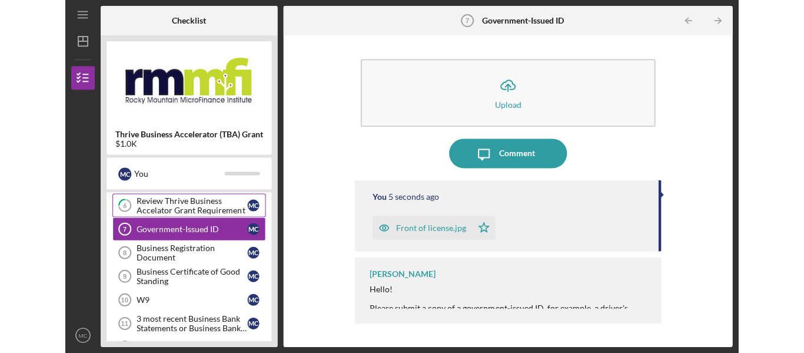
scroll to position [177, 0]
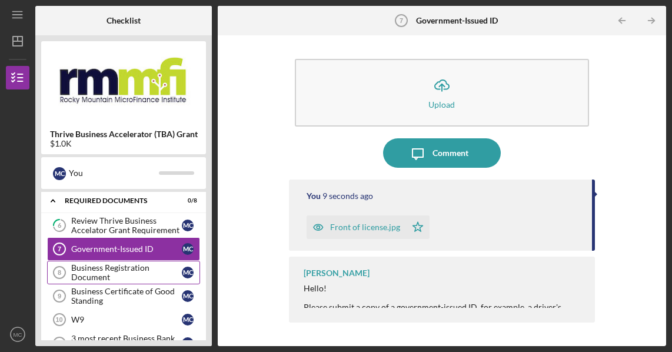
click at [150, 271] on div "Business Registration Document" at bounding box center [126, 272] width 111 height 19
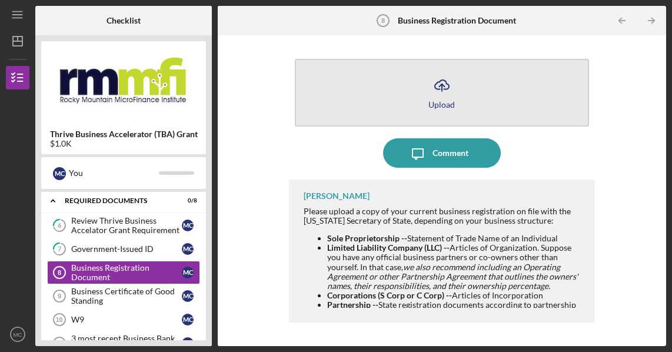
click at [398, 103] on button "Icon/Upload Upload" at bounding box center [442, 93] width 294 height 68
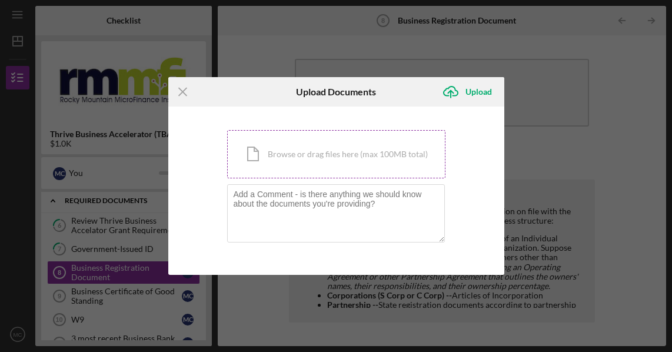
click at [351, 159] on div "Icon/Document Browse or drag files here (max 100MB total) Tap to choose files o…" at bounding box center [336, 154] width 218 height 48
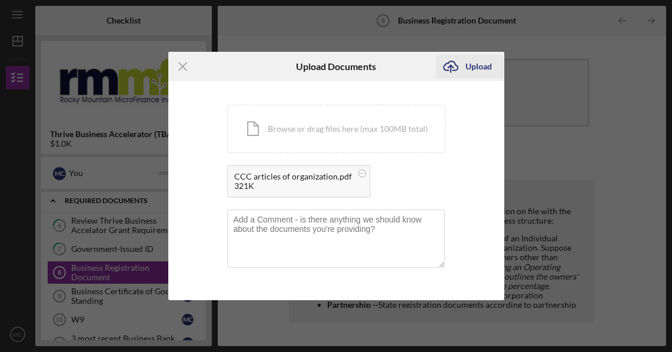
click at [484, 67] on div "Upload" at bounding box center [479, 67] width 26 height 24
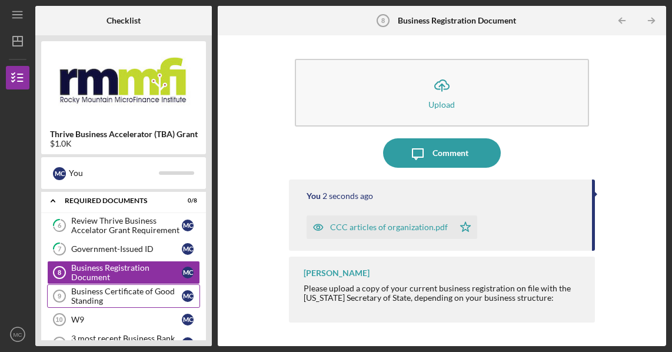
click at [145, 288] on div "Business Certificate of Good Standing" at bounding box center [126, 296] width 111 height 19
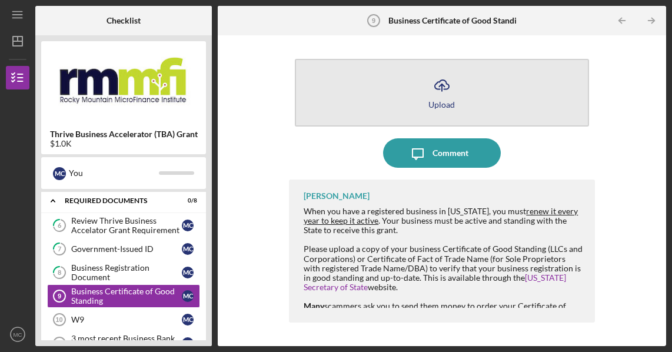
click at [469, 93] on button "Icon/Upload Upload" at bounding box center [442, 93] width 294 height 68
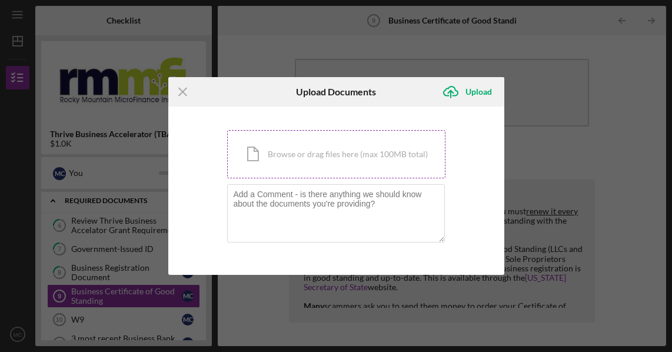
click at [318, 159] on div "Icon/Document Browse or drag files here (max 100MB total) Tap to choose files o…" at bounding box center [336, 154] width 218 height 48
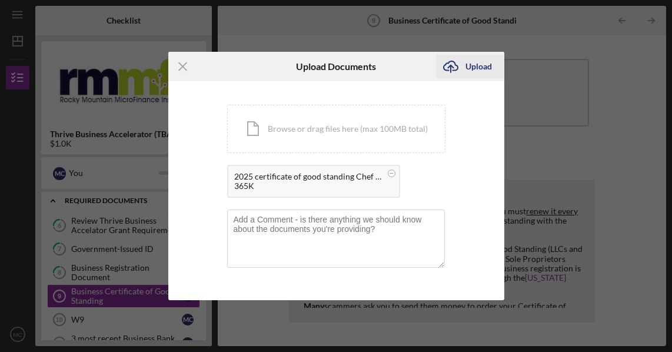
click at [470, 67] on div "Upload" at bounding box center [479, 67] width 26 height 24
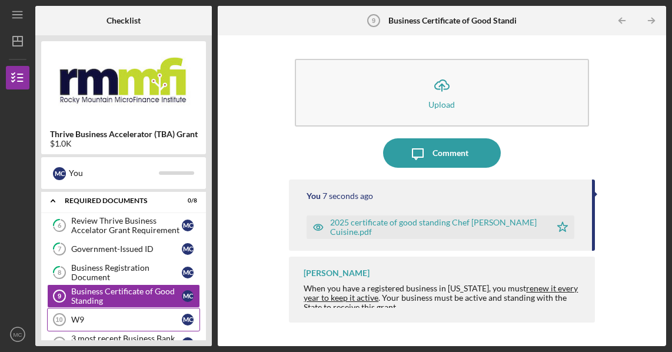
click at [139, 318] on div "W9" at bounding box center [126, 319] width 111 height 9
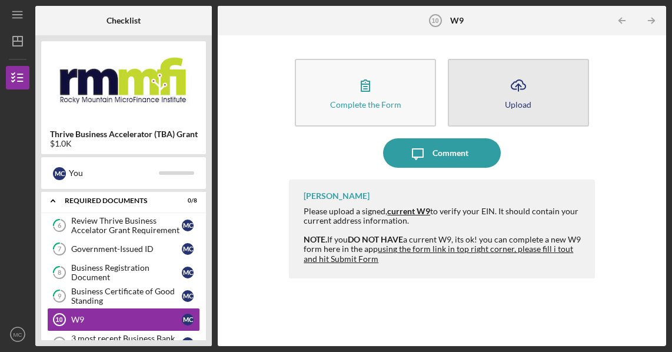
click at [526, 92] on icon "Icon/Upload" at bounding box center [518, 85] width 29 height 29
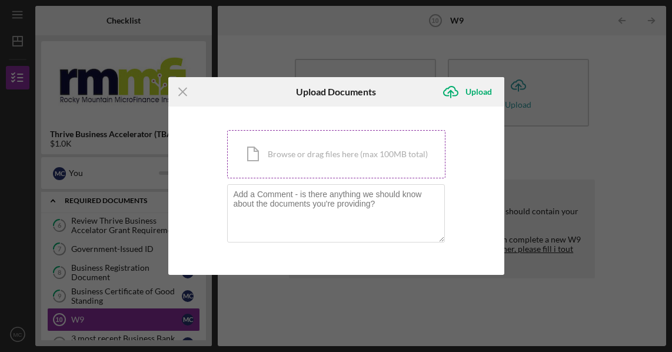
click at [355, 158] on div "Icon/Document Browse or drag files here (max 100MB total) Tap to choose files o…" at bounding box center [336, 154] width 218 height 48
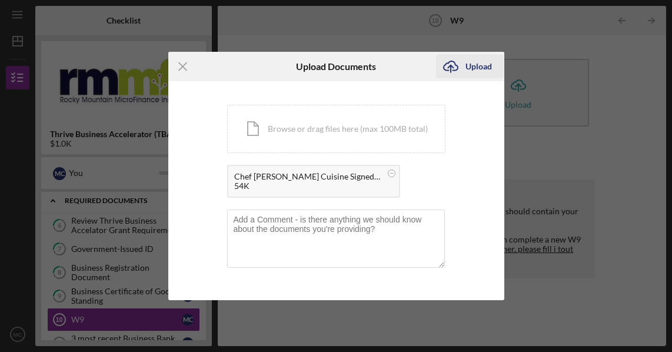
click at [487, 64] on div "Upload" at bounding box center [479, 67] width 26 height 24
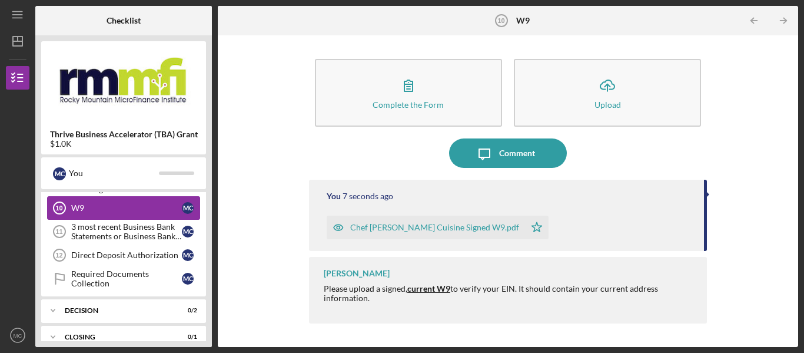
scroll to position [270, 0]
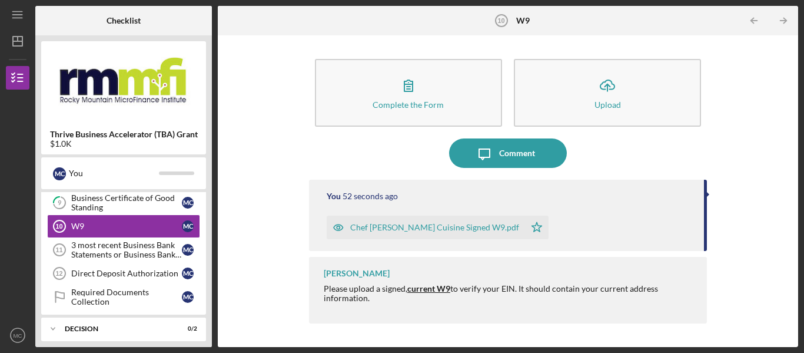
click at [672, 122] on div "Complete the Form Form Icon/Upload Upload Icon/Message Comment You 52 seconds a…" at bounding box center [508, 191] width 569 height 300
click at [119, 248] on div "3 most recent Business Bank Statements or Business Bank Account Supporting Docu…" at bounding box center [126, 249] width 111 height 19
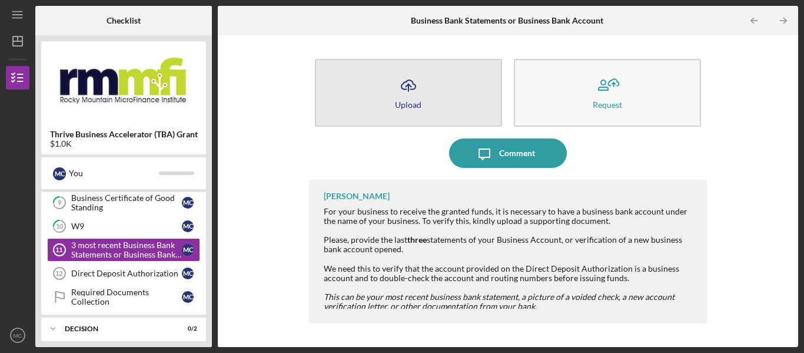
click at [407, 85] on icon "Icon/Upload" at bounding box center [408, 85] width 29 height 29
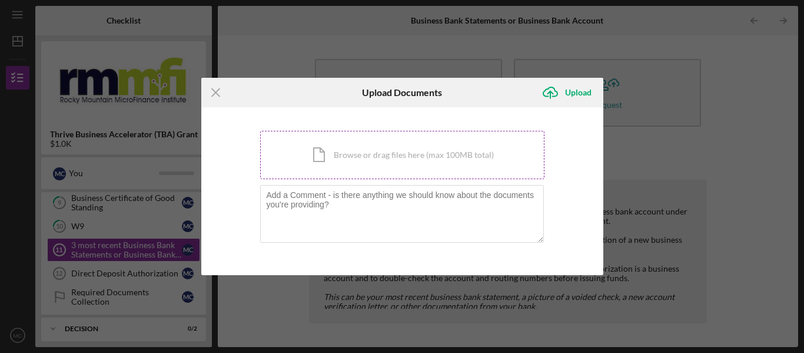
click at [410, 155] on div "Icon/Document Browse or drag files here (max 100MB total) Tap to choose files o…" at bounding box center [402, 155] width 284 height 48
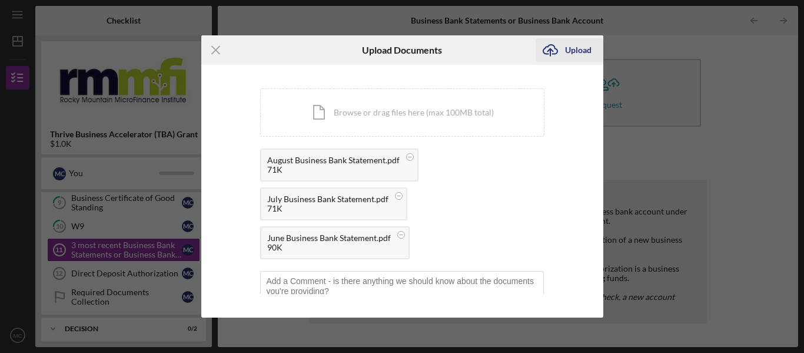
click at [582, 47] on div "Upload" at bounding box center [578, 50] width 26 height 24
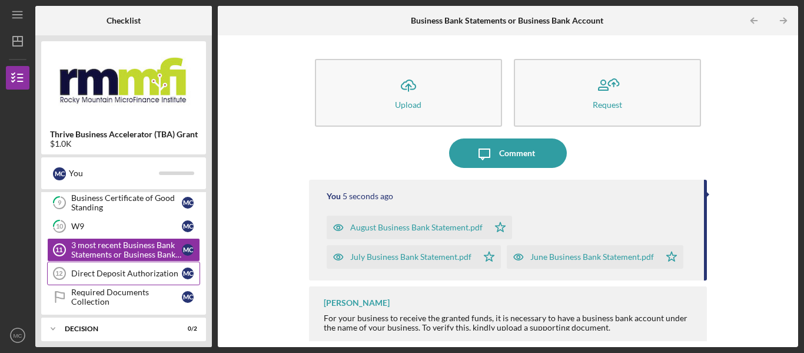
click at [128, 272] on div "Direct Deposit Authorization" at bounding box center [126, 272] width 111 height 9
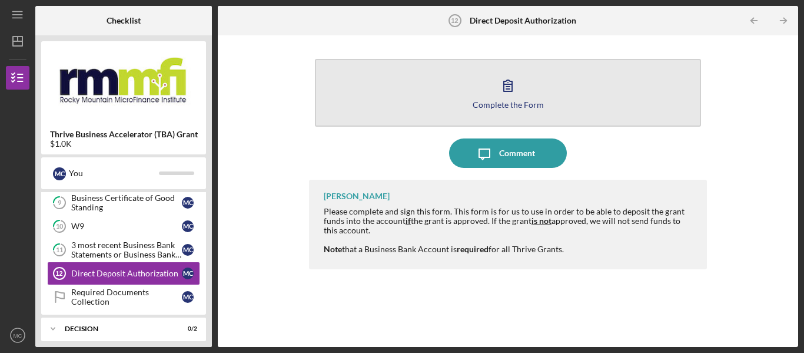
click at [502, 93] on icon "button" at bounding box center [507, 85] width 29 height 29
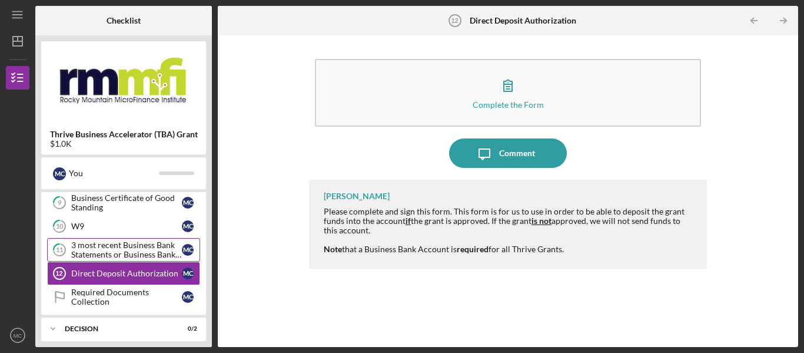
scroll to position [329, 0]
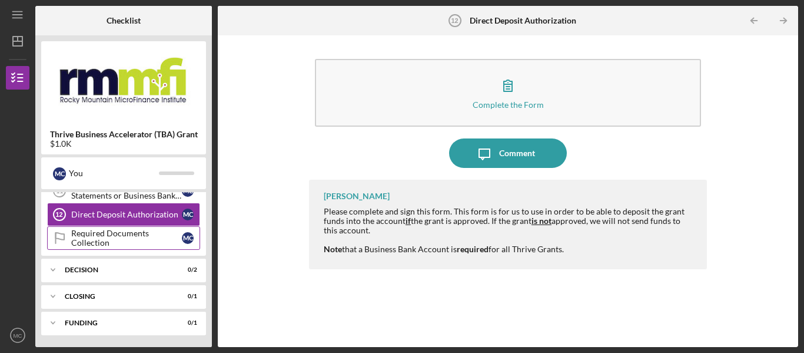
click at [121, 239] on div "Required Documents Collection" at bounding box center [126, 237] width 111 height 19
